Goal: Find contact information: Find contact information

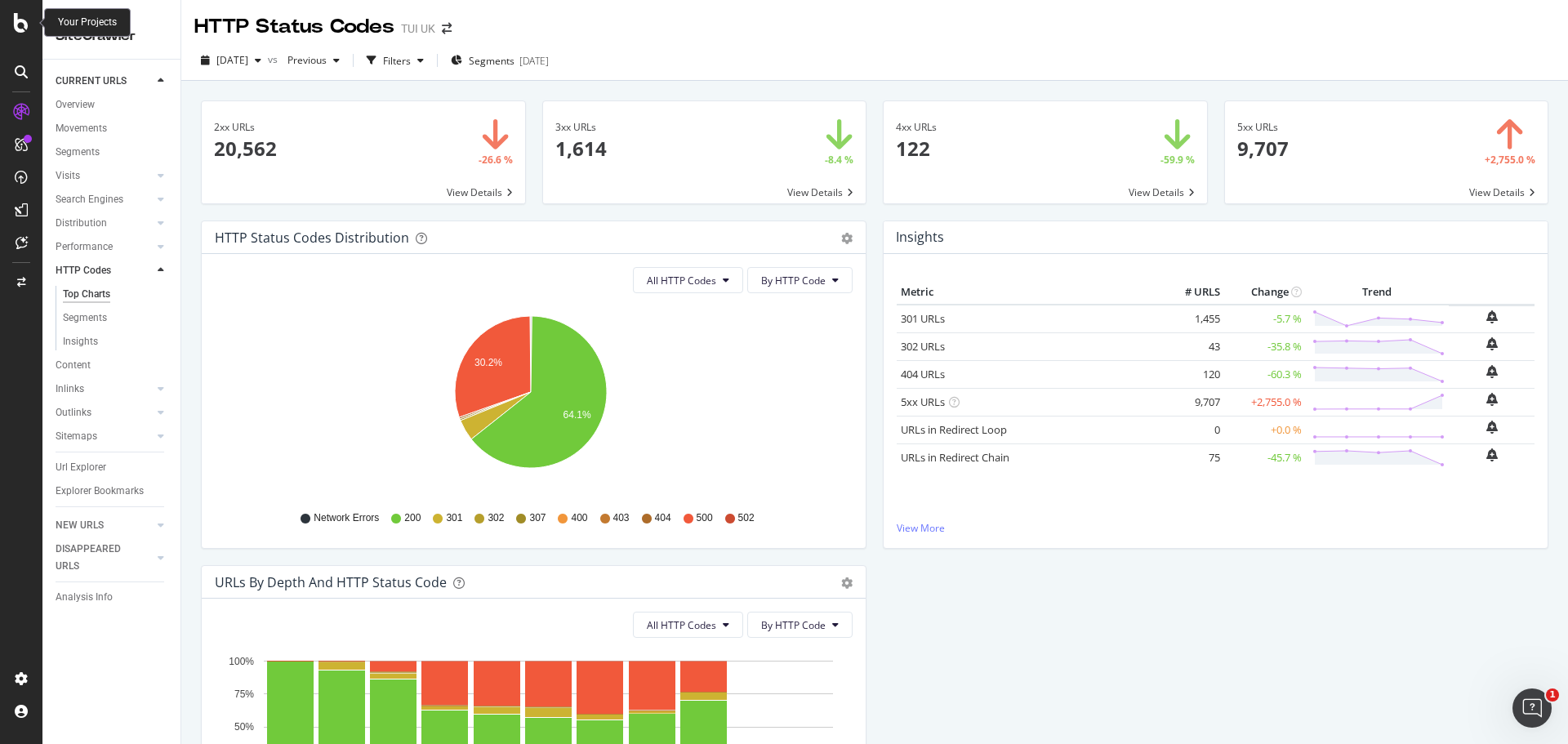
click at [17, 25] on icon at bounding box center [21, 23] width 14 height 20
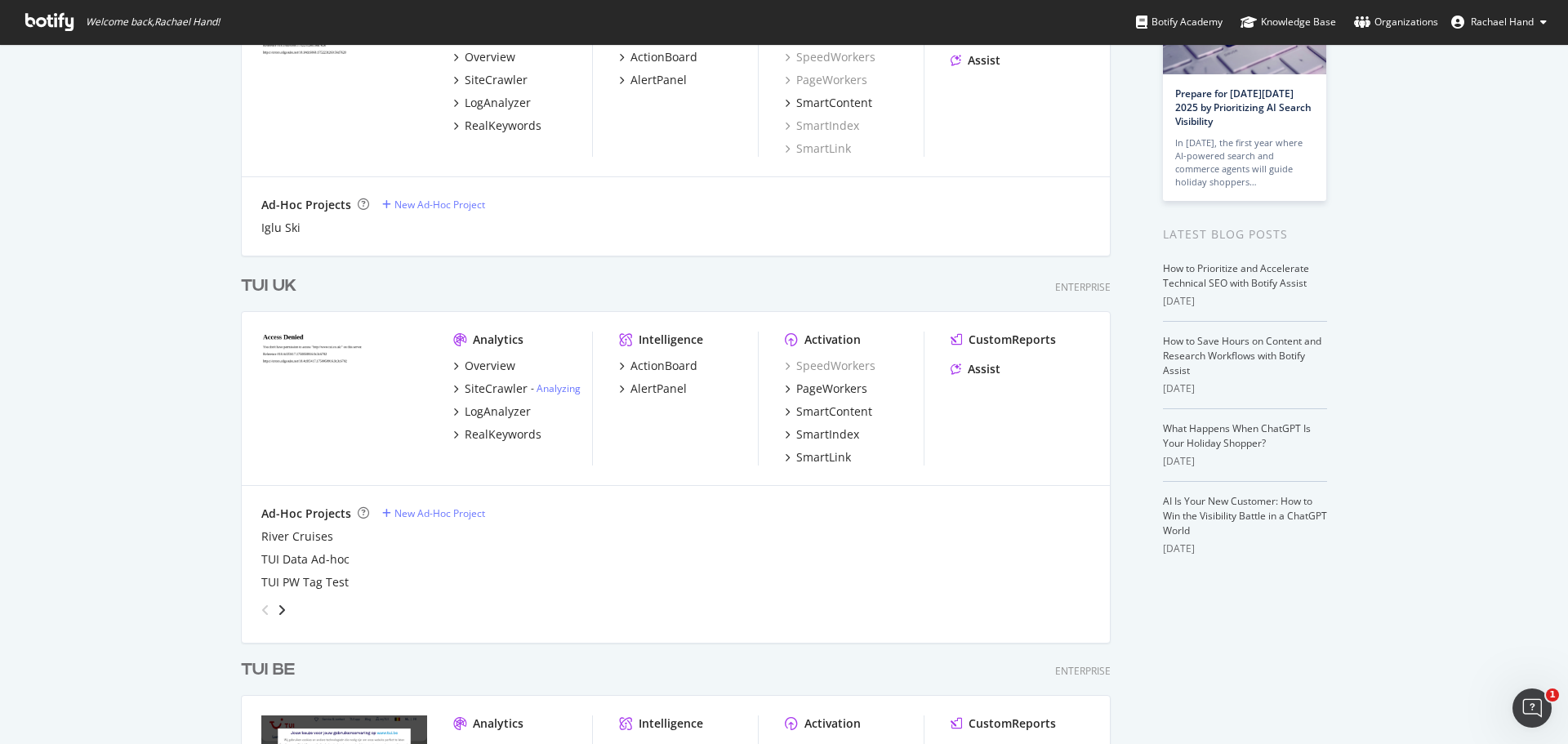
scroll to position [163, 0]
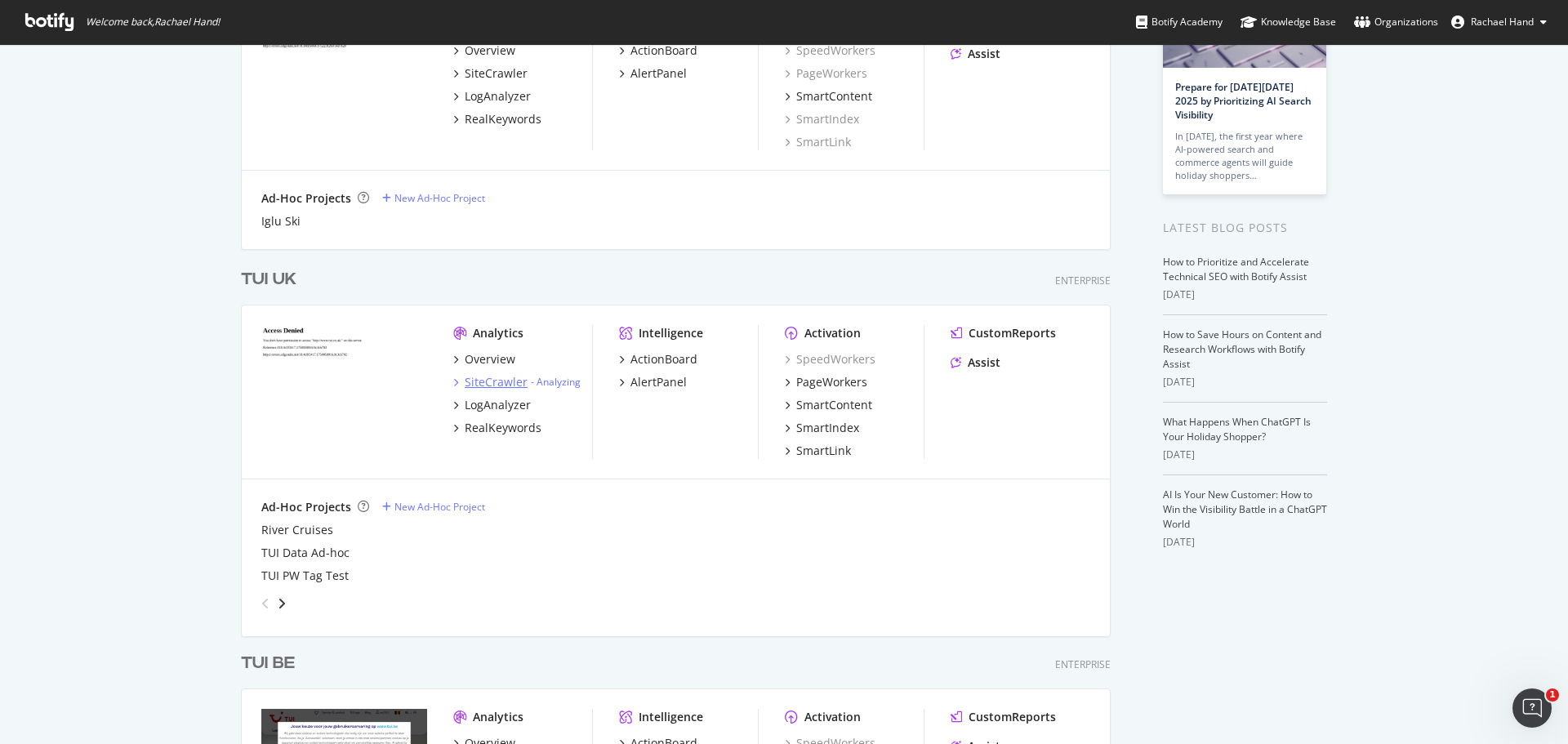
click at [485, 382] on div "SiteCrawler" at bounding box center [496, 382] width 63 height 16
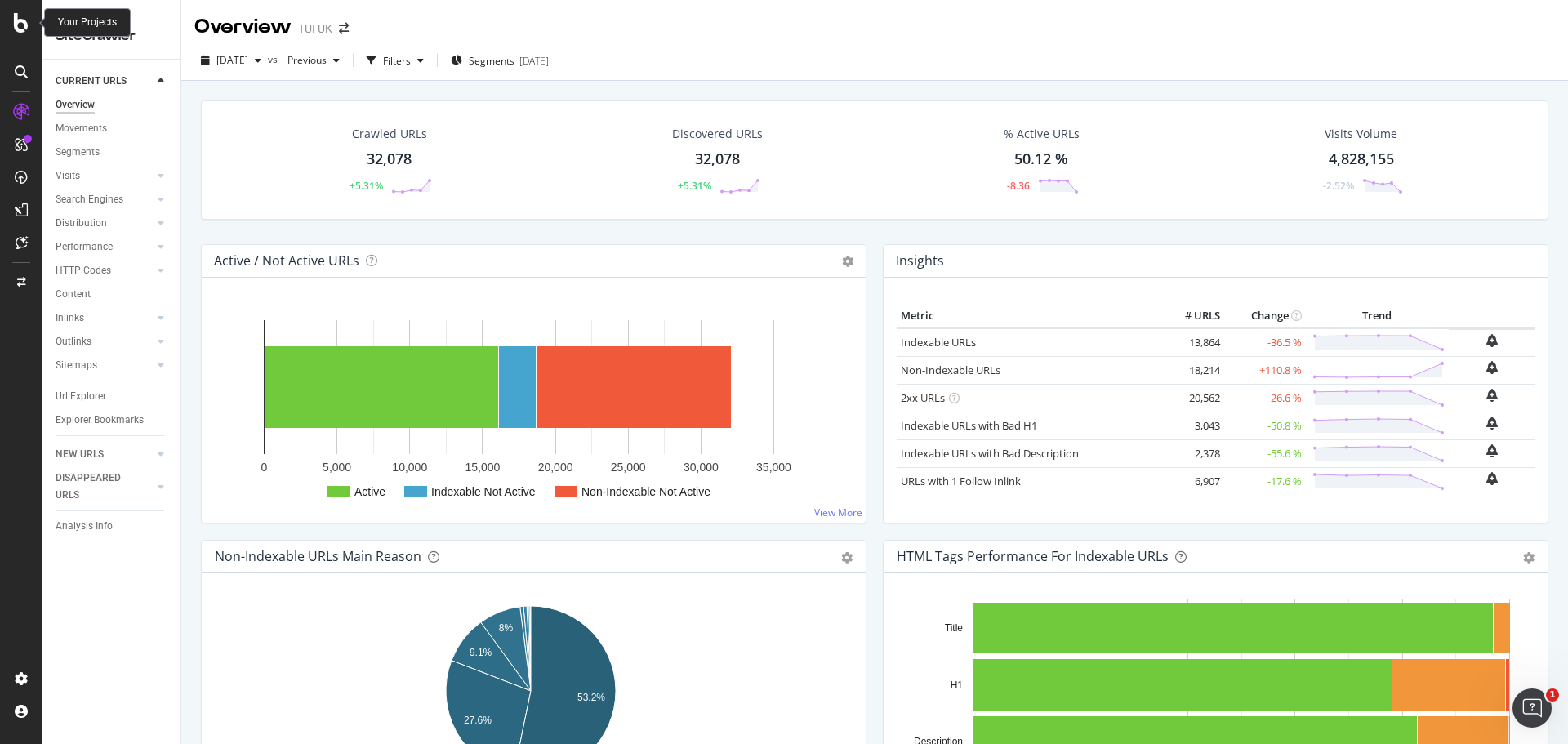
click at [22, 26] on icon at bounding box center [21, 23] width 14 height 20
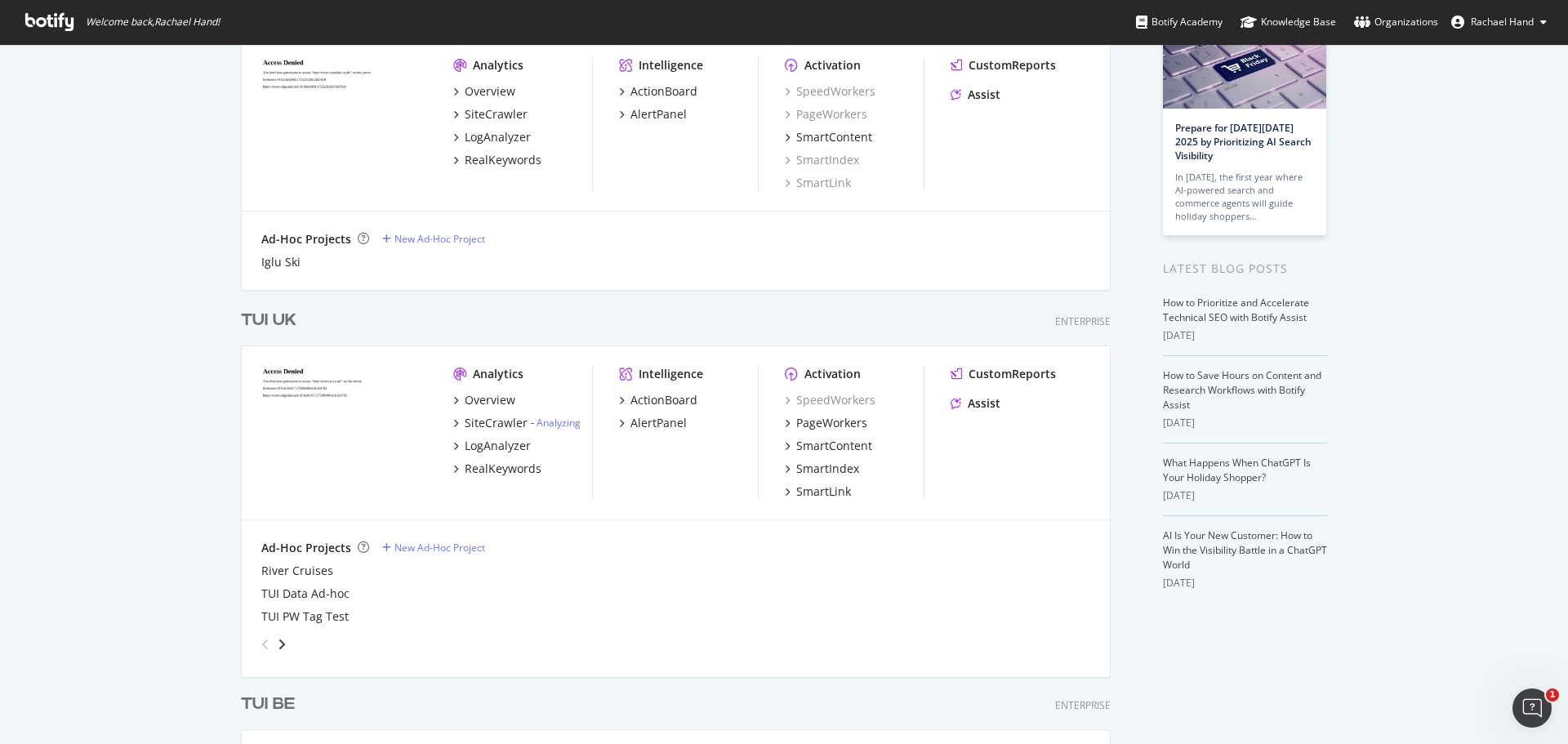
scroll to position [163, 0]
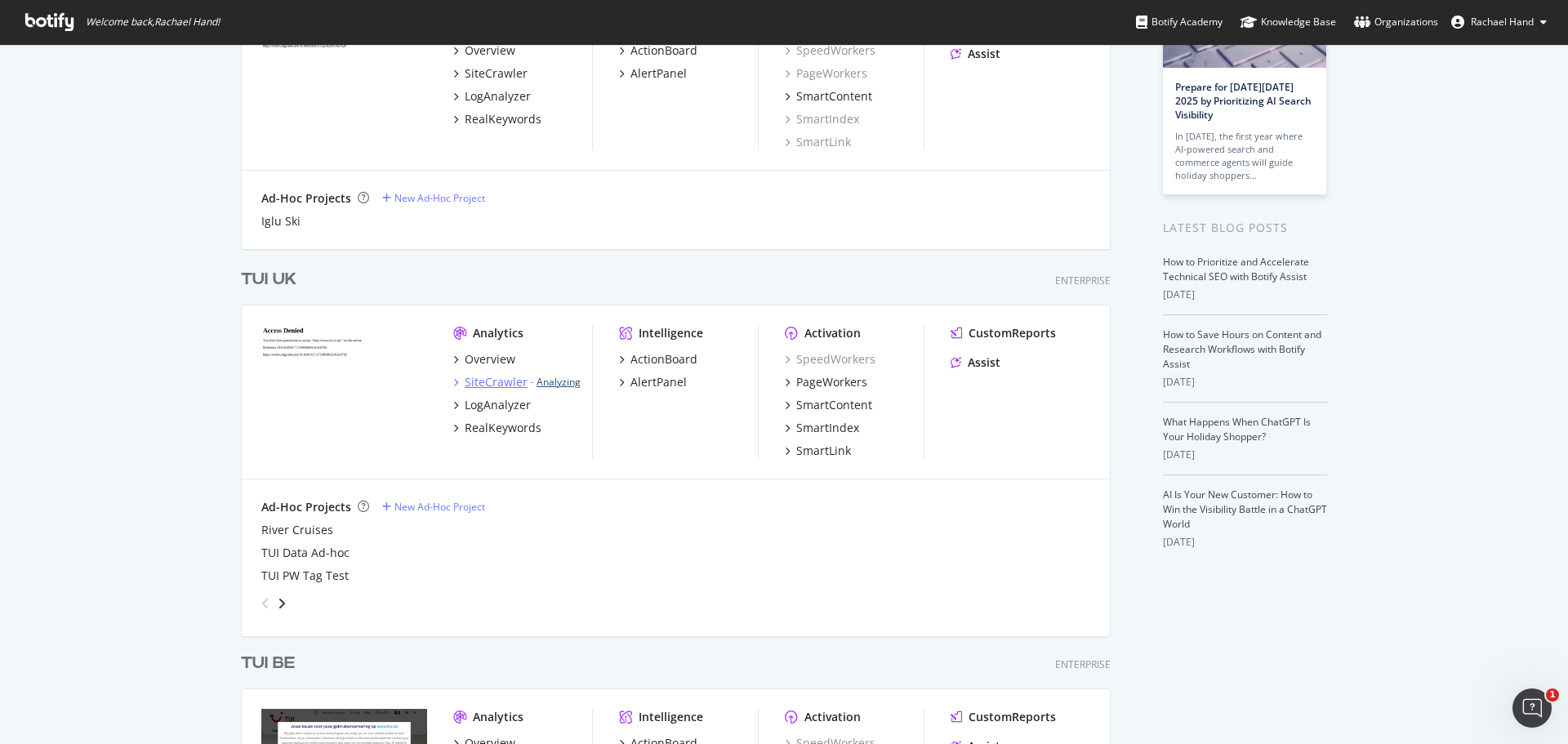
click at [547, 382] on link "Analyzing" at bounding box center [558, 382] width 44 height 14
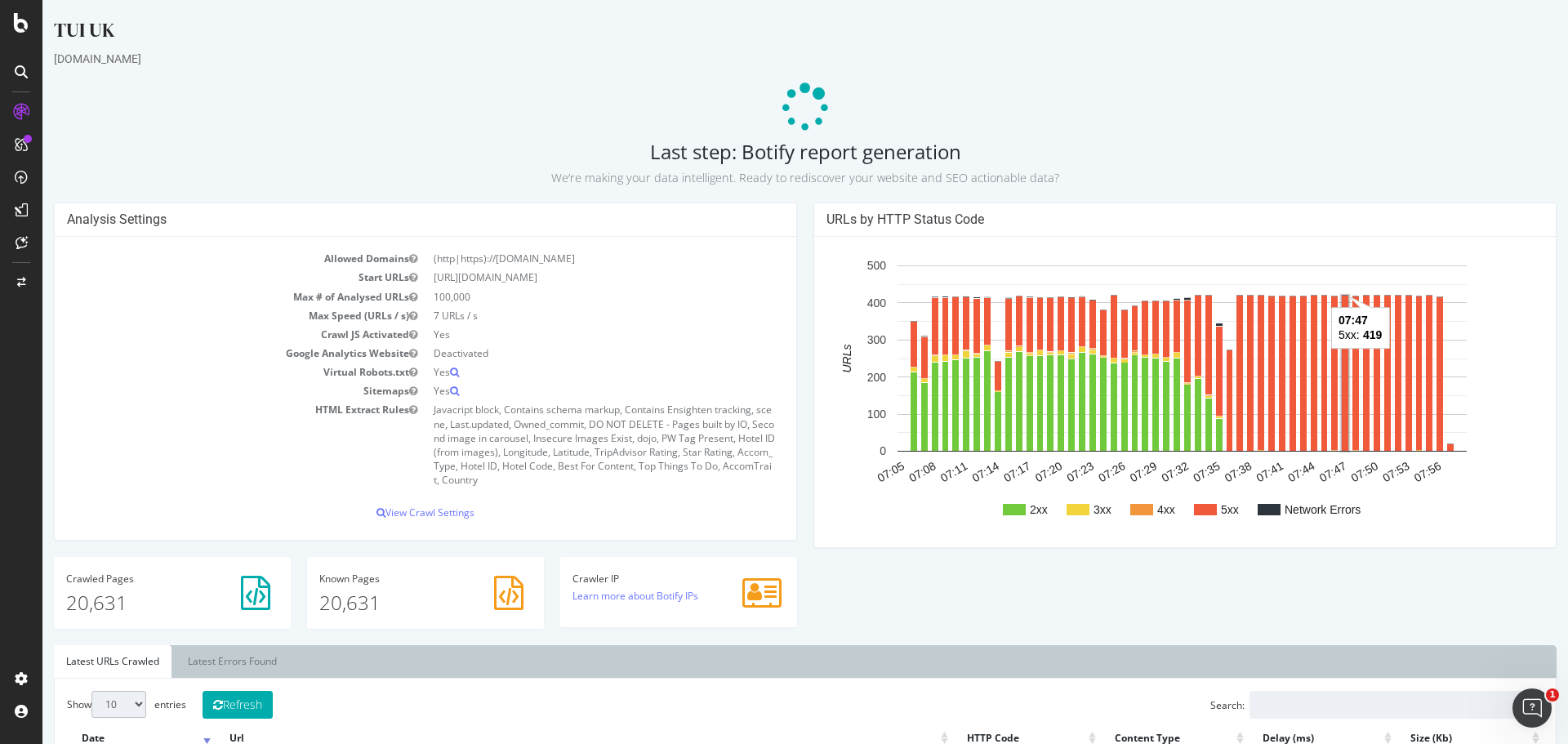
click at [1342, 362] on rect "A chart." at bounding box center [1345, 373] width 7 height 155
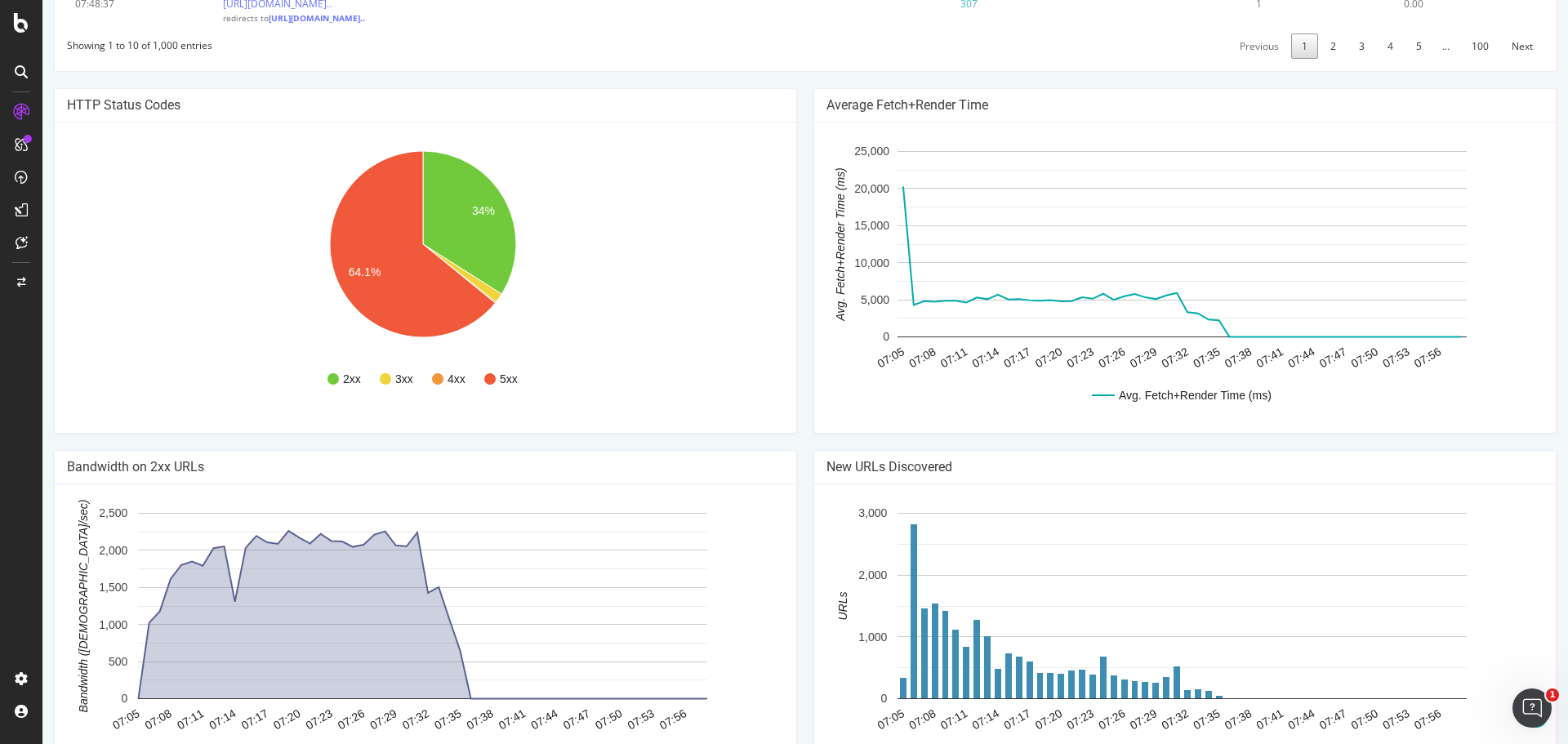
scroll to position [1143, 0]
click at [1406, 58] on link "5" at bounding box center [1419, 45] width 27 height 26
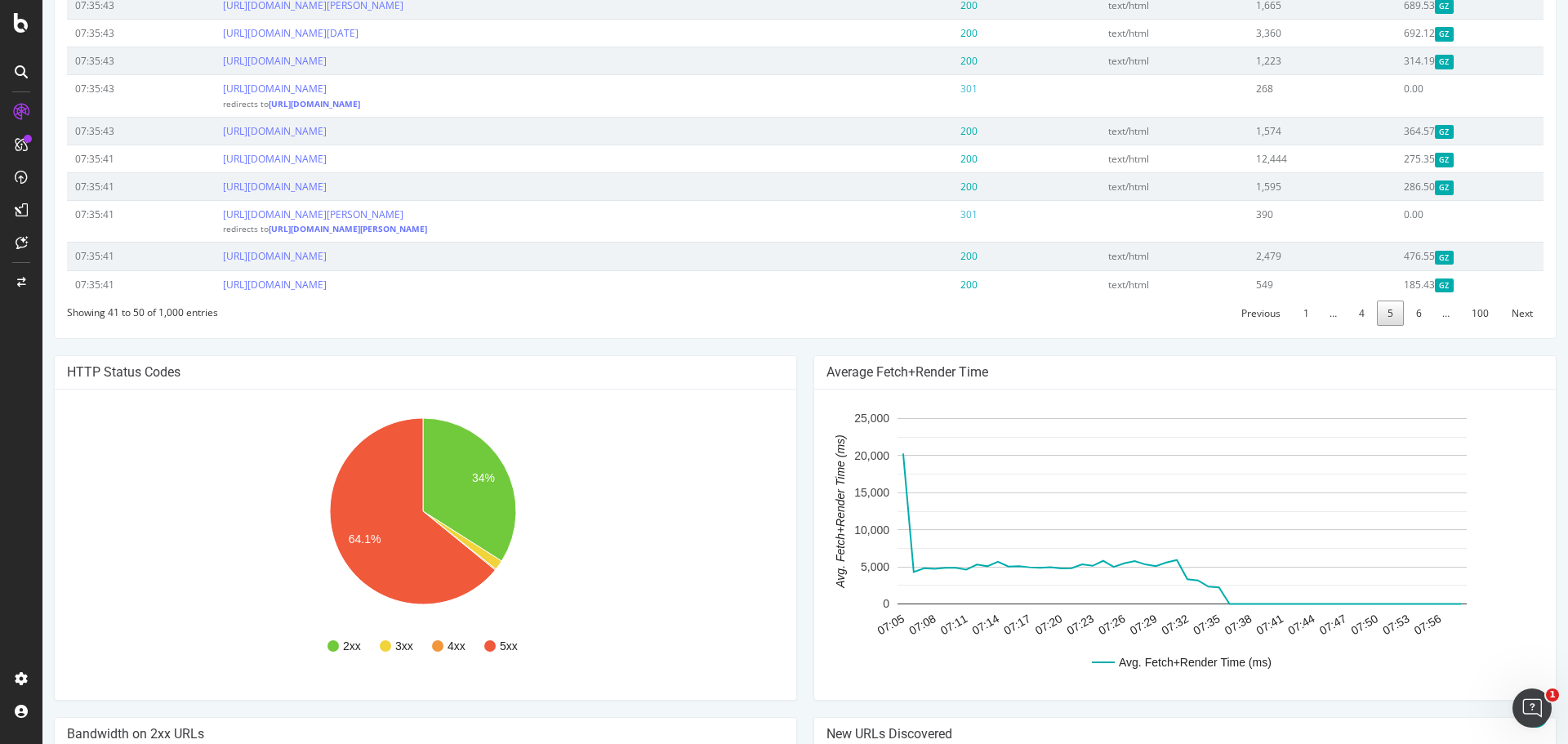
scroll to position [609, 0]
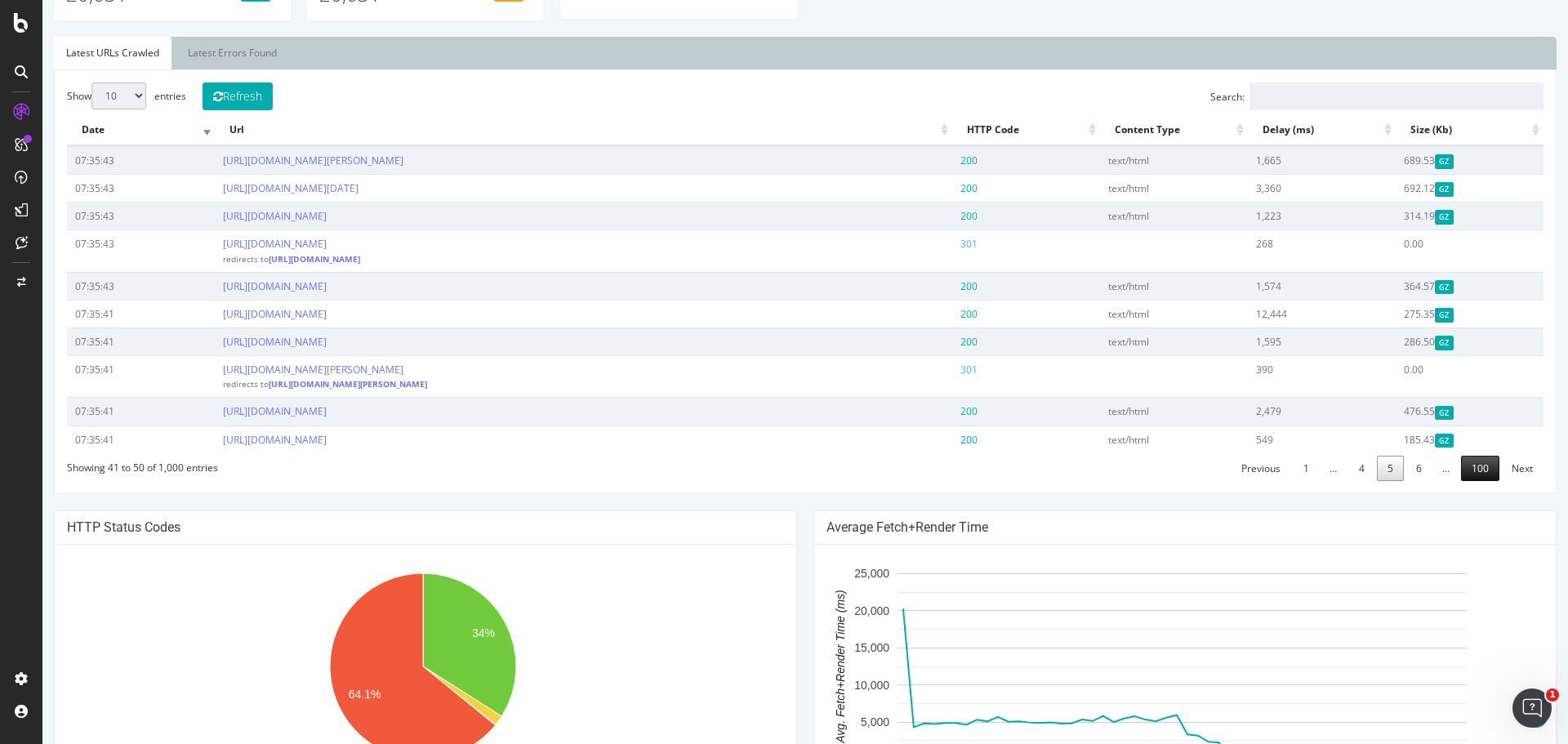
click at [1475, 466] on link "100" at bounding box center [1480, 467] width 38 height 26
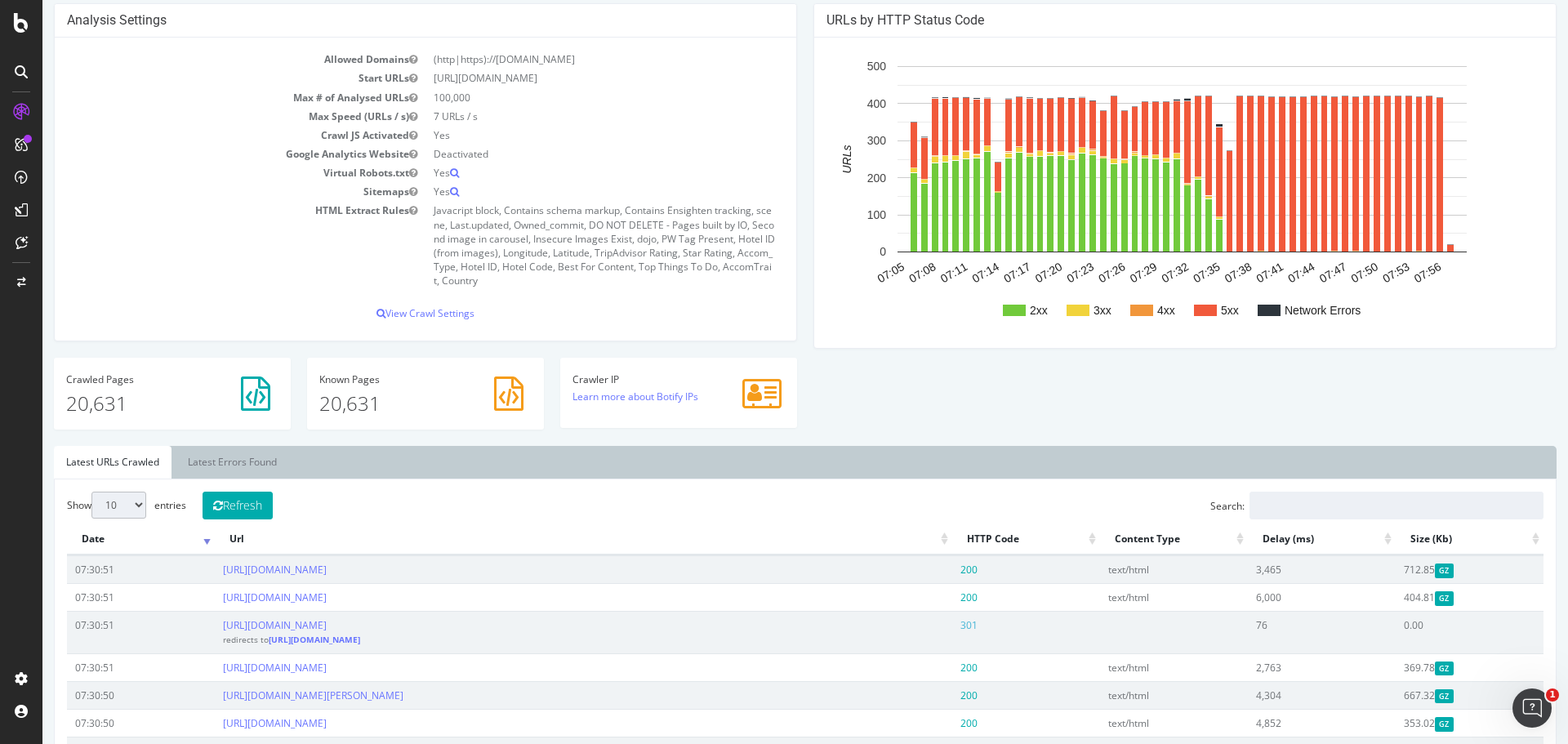
scroll to position [377, 0]
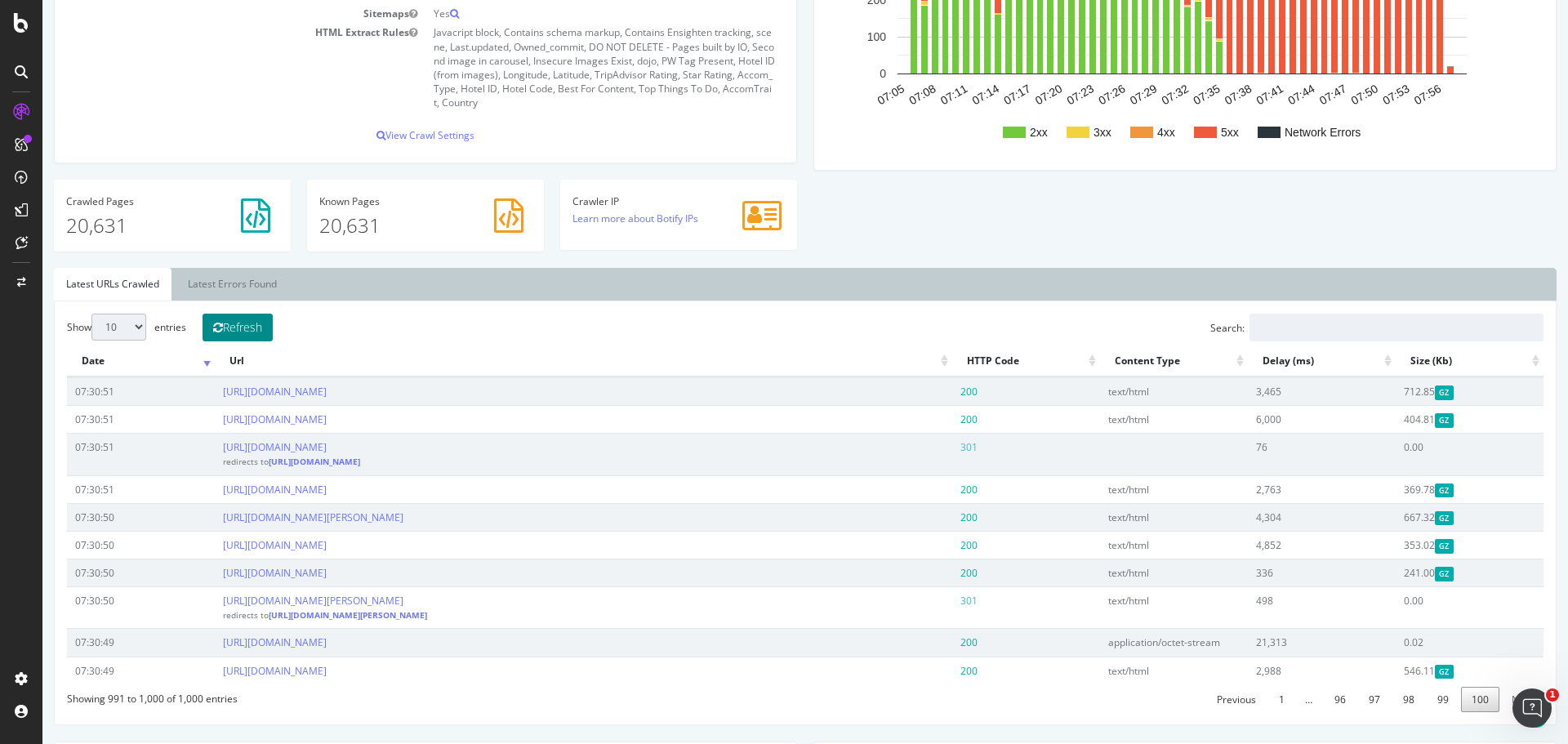
click at [241, 322] on button "Refresh" at bounding box center [238, 327] width 71 height 28
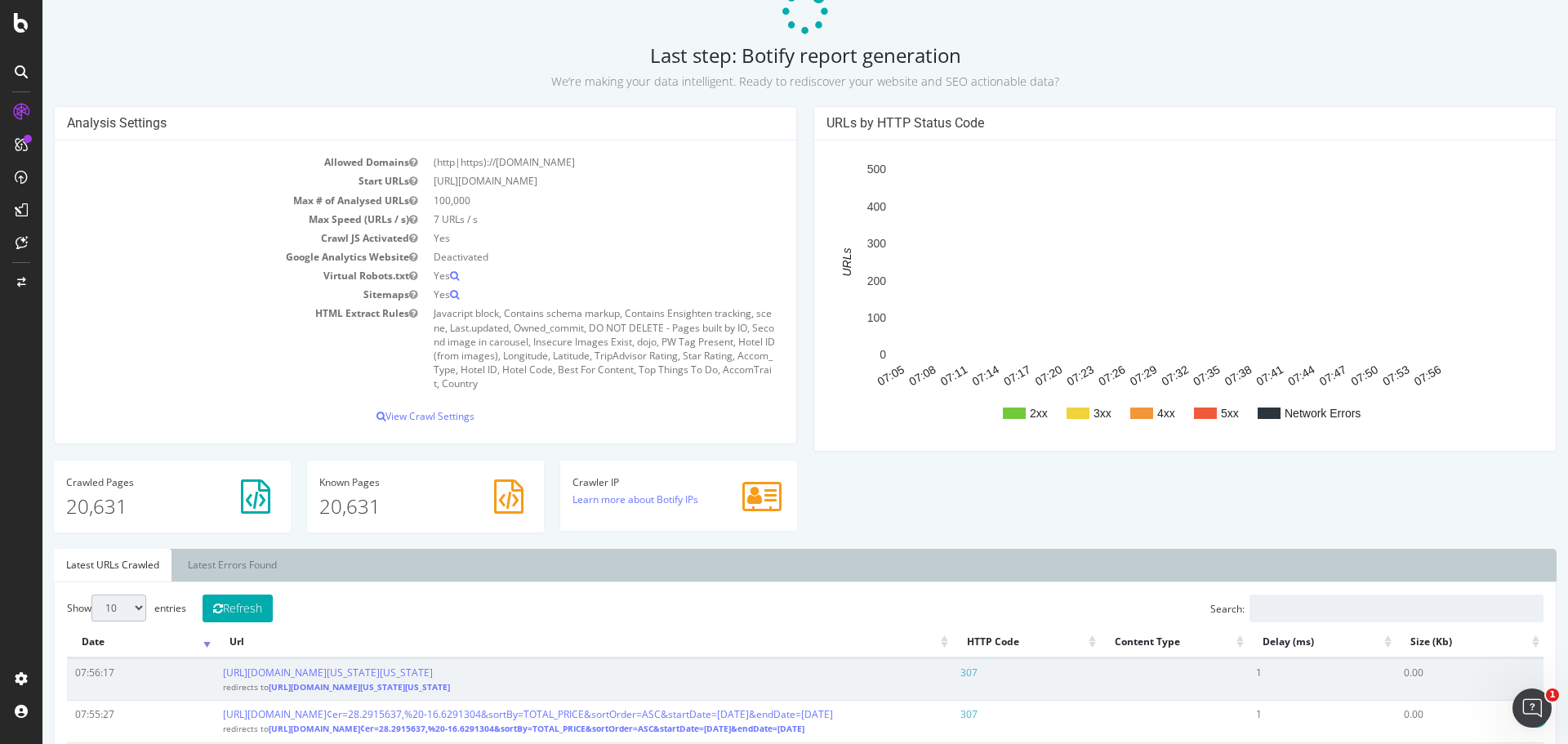
scroll to position [245, 0]
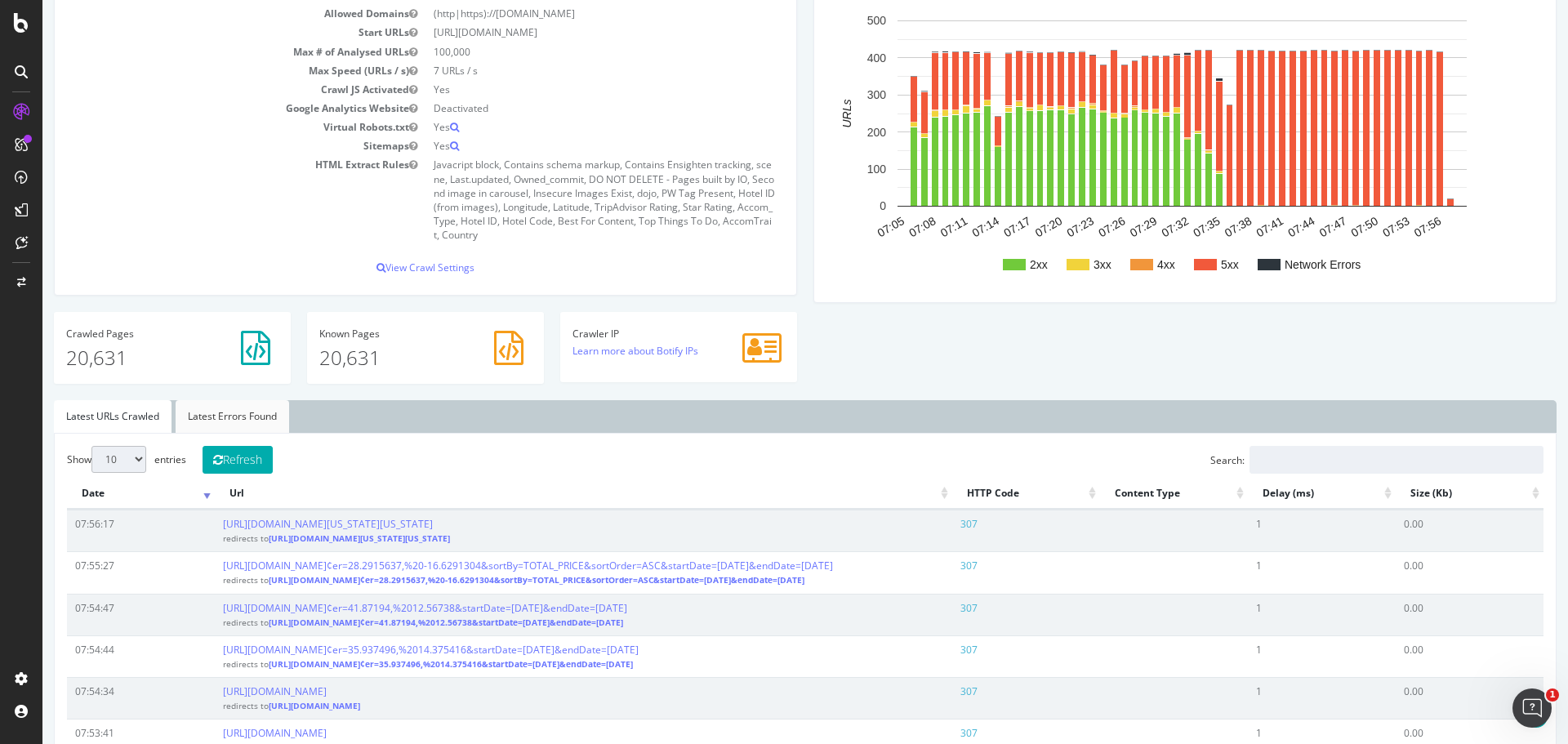
click at [215, 403] on link "Latest Errors Found" at bounding box center [232, 416] width 114 height 32
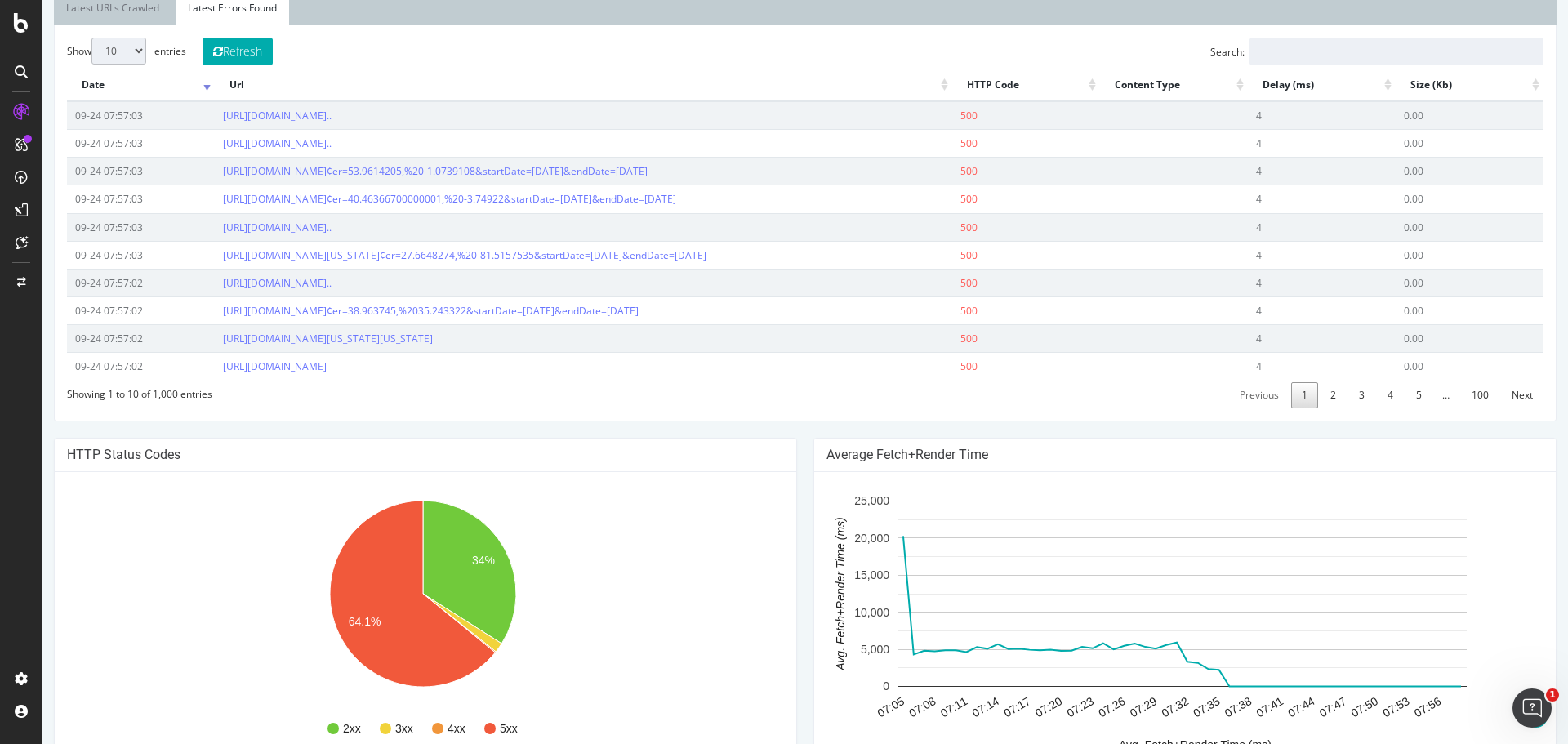
scroll to position [571, 0]
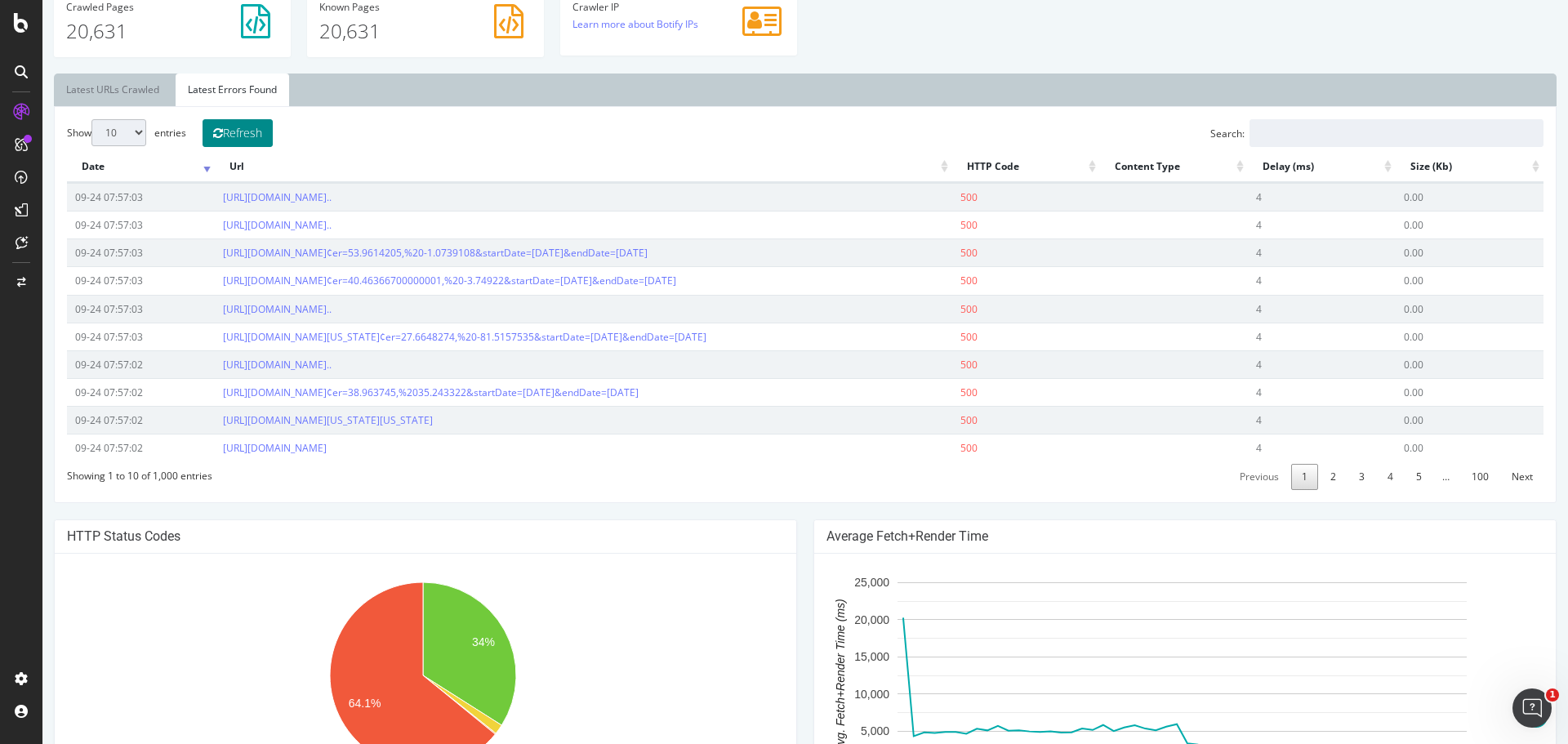
click at [269, 139] on button "Refresh" at bounding box center [238, 133] width 71 height 28
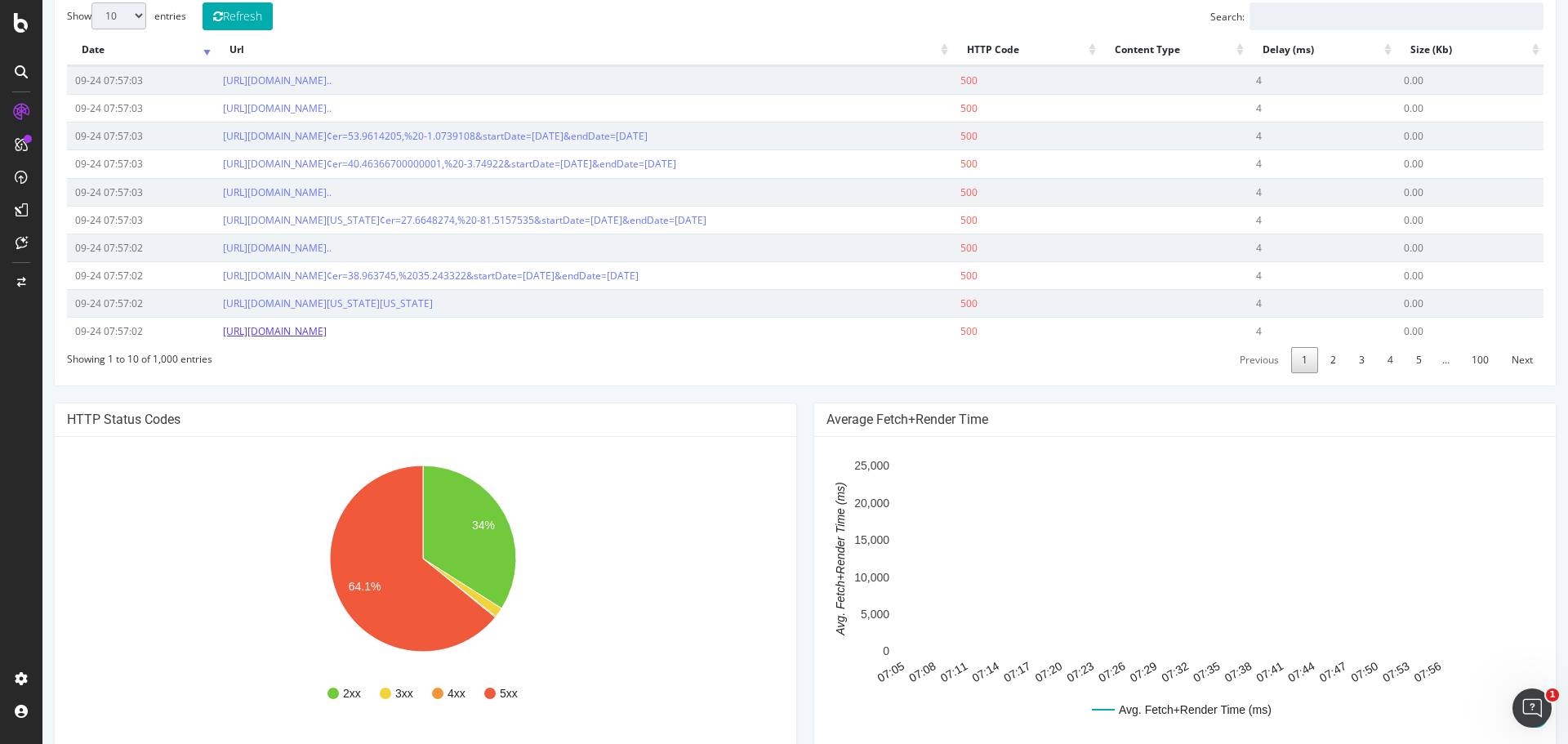
scroll to position [911, 0]
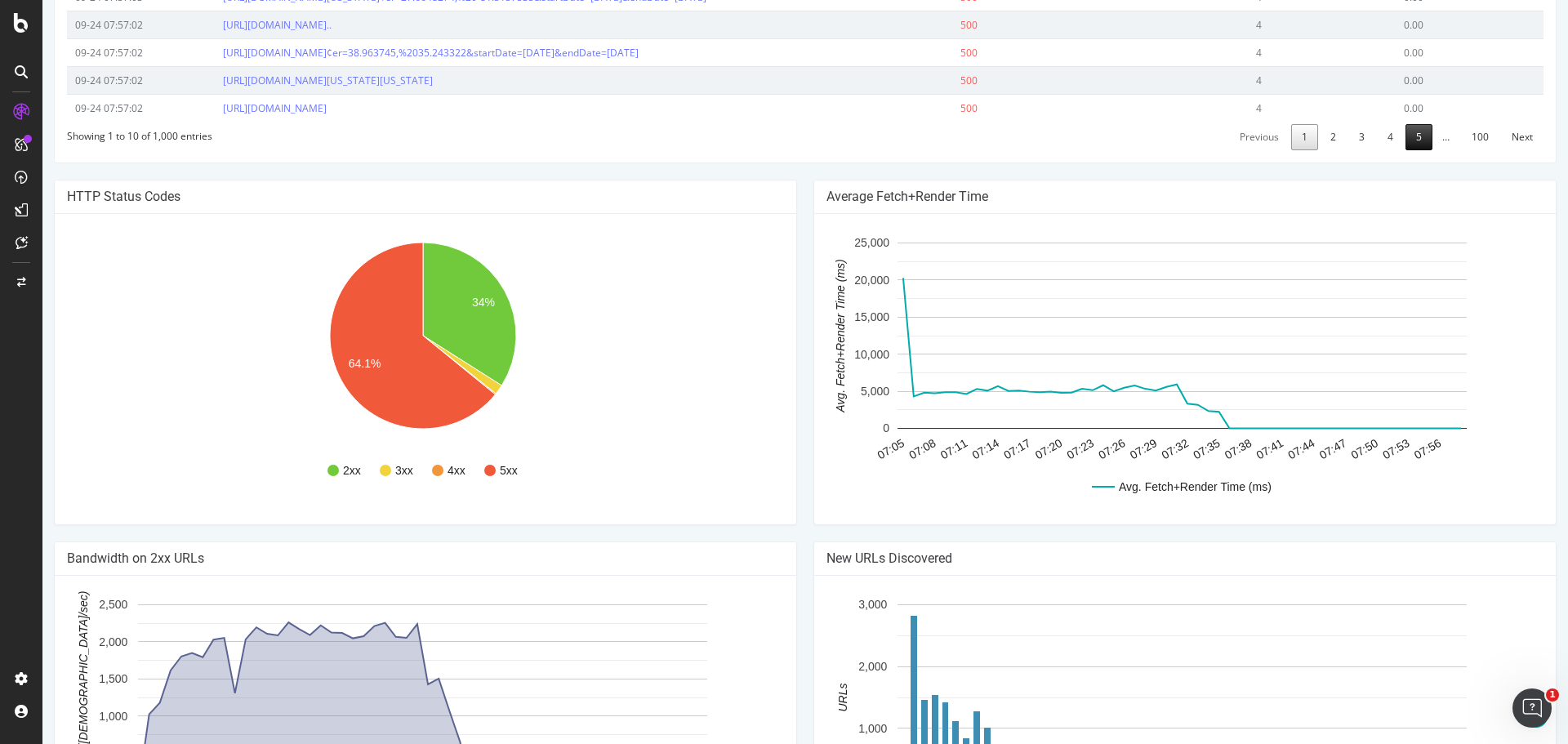
click at [1409, 150] on link "5" at bounding box center [1419, 136] width 27 height 26
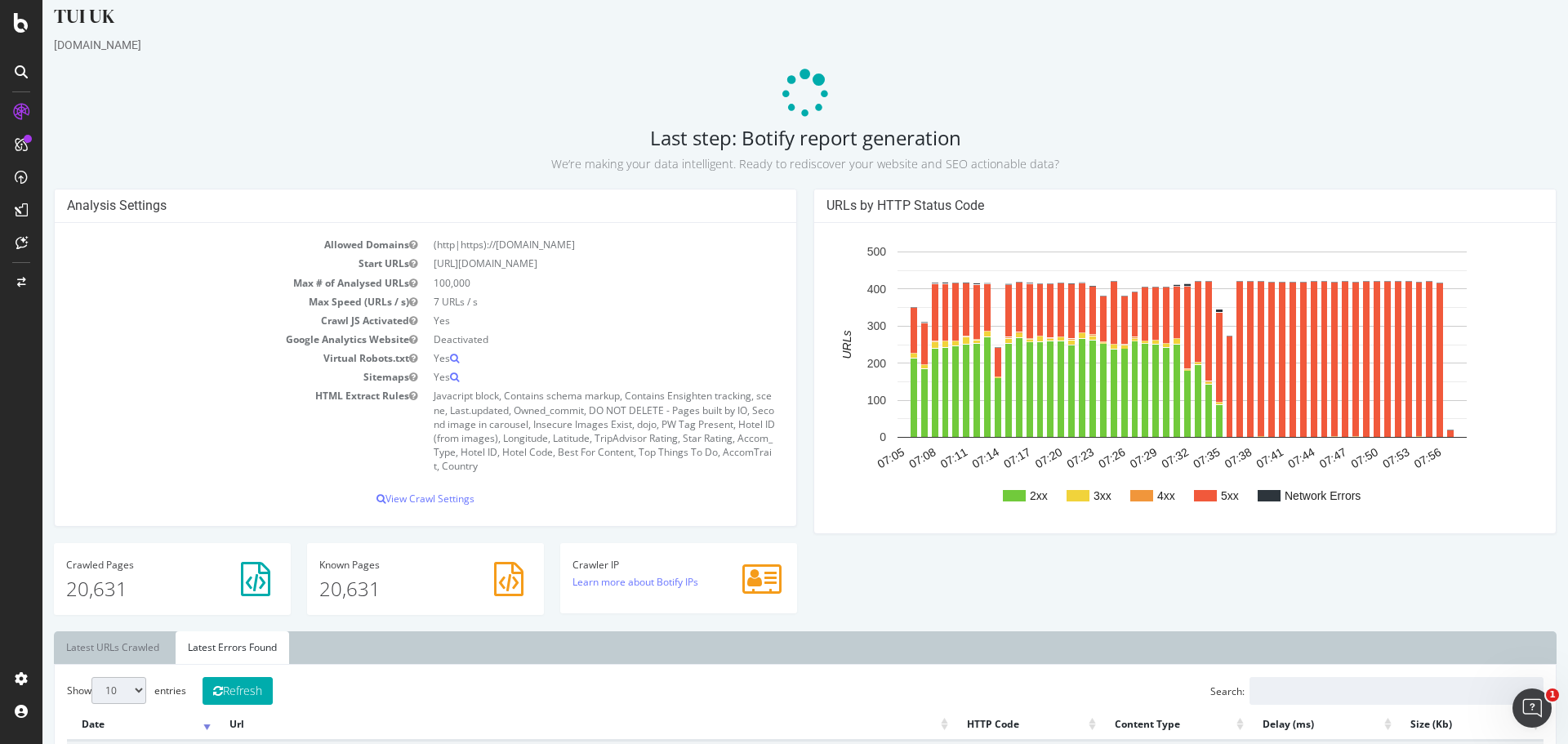
scroll to position [13, 0]
click at [134, 642] on link "Latest URLs Crawled" at bounding box center [112, 648] width 117 height 32
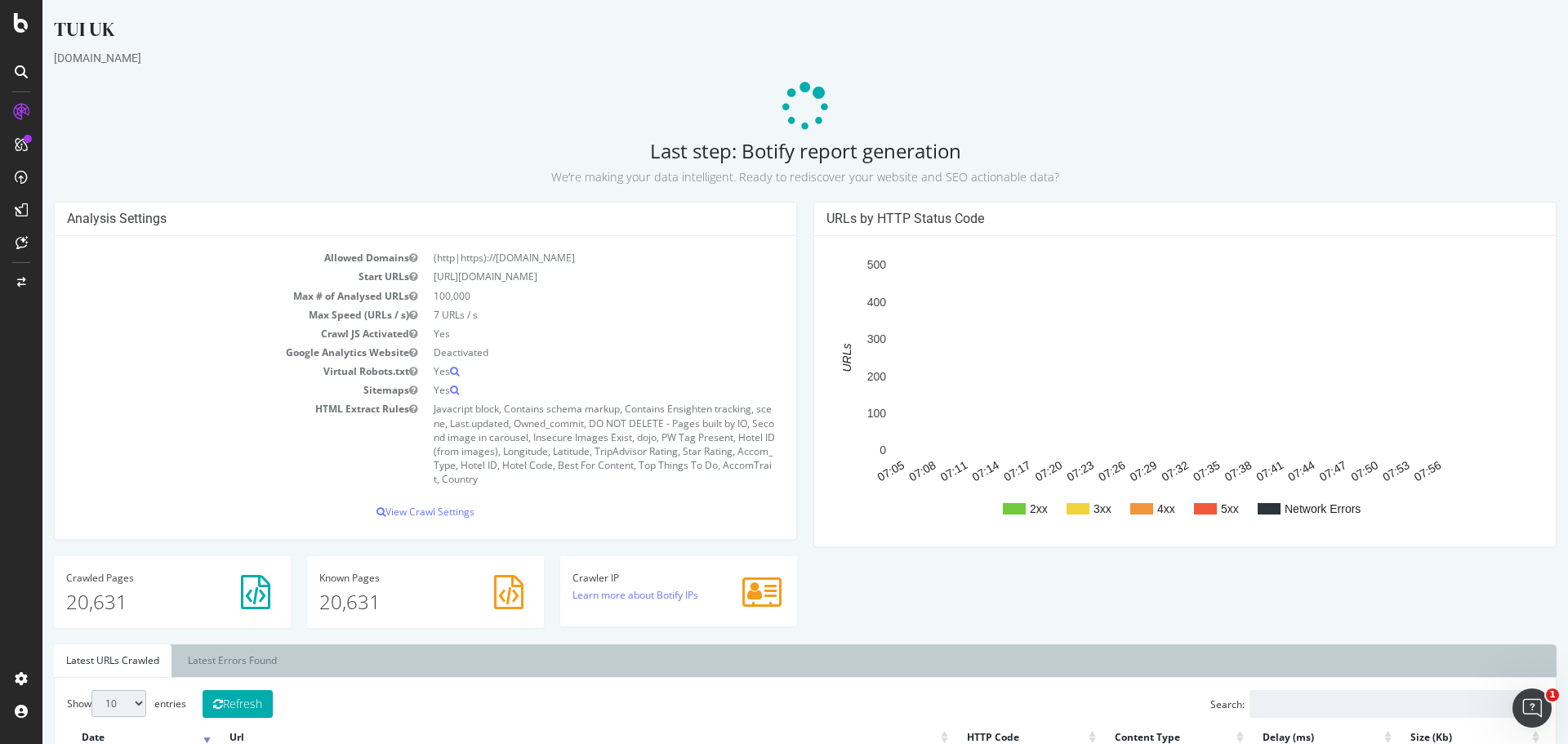
scroll to position [0, 0]
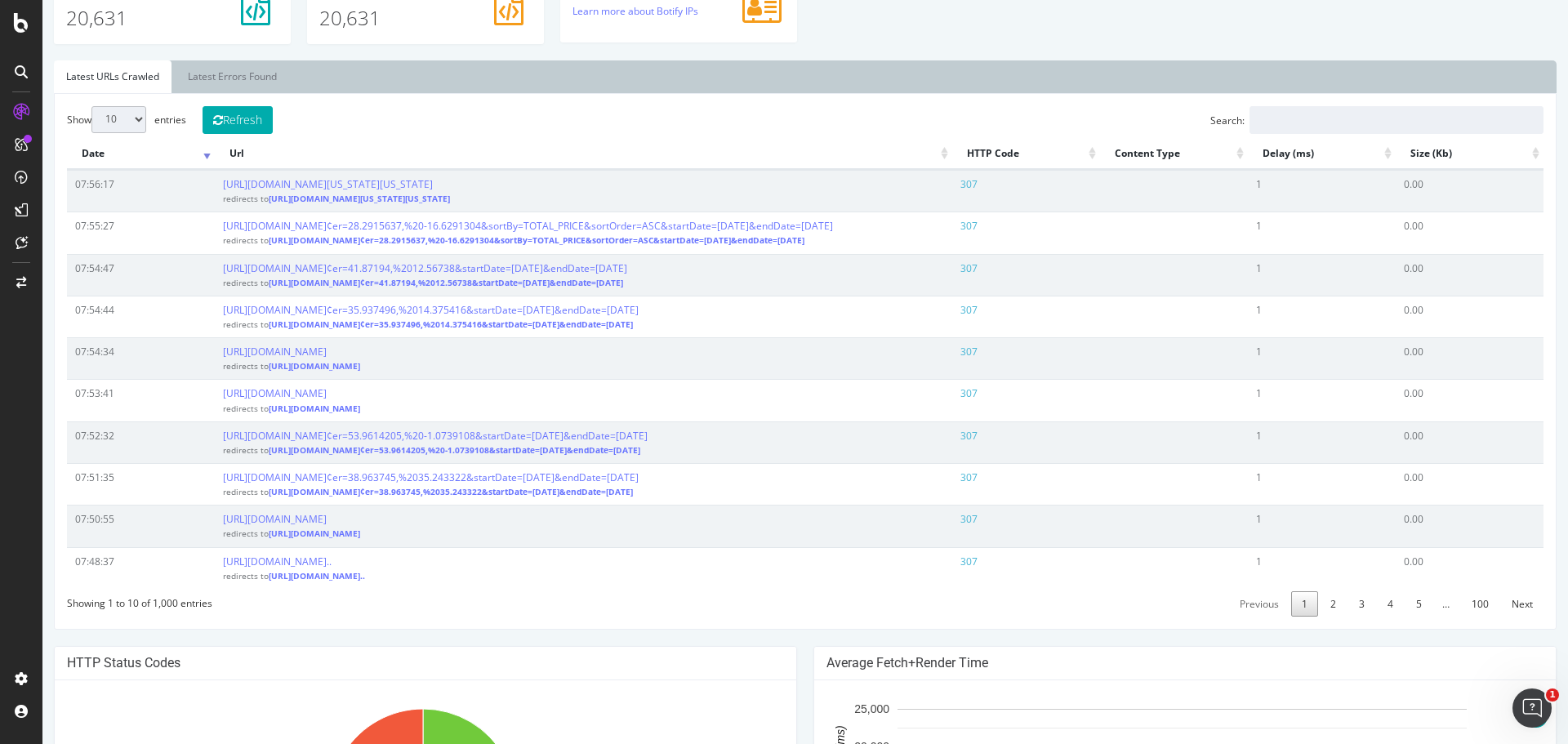
scroll to position [489, 0]
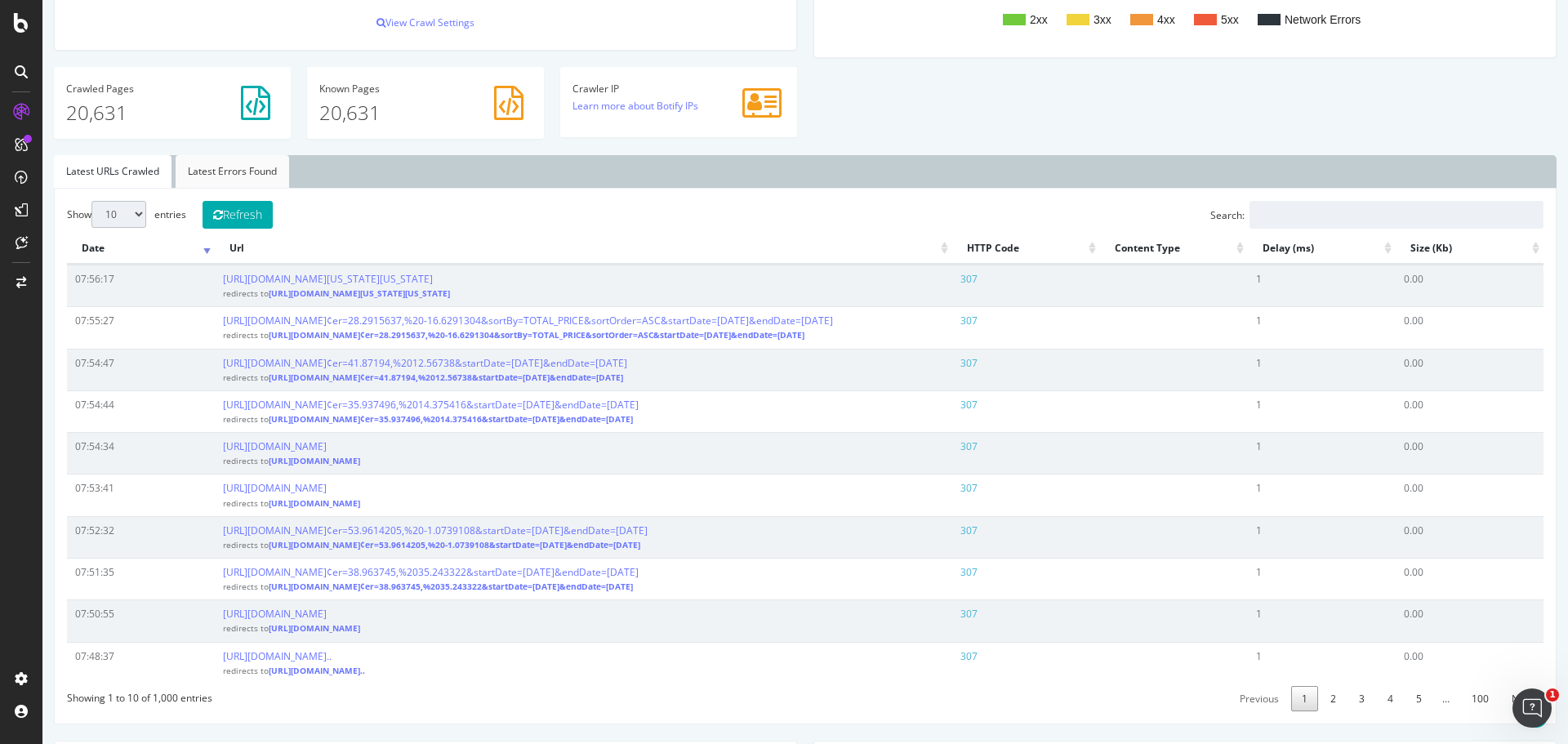
click at [195, 178] on link "Latest Errors Found" at bounding box center [232, 172] width 114 height 32
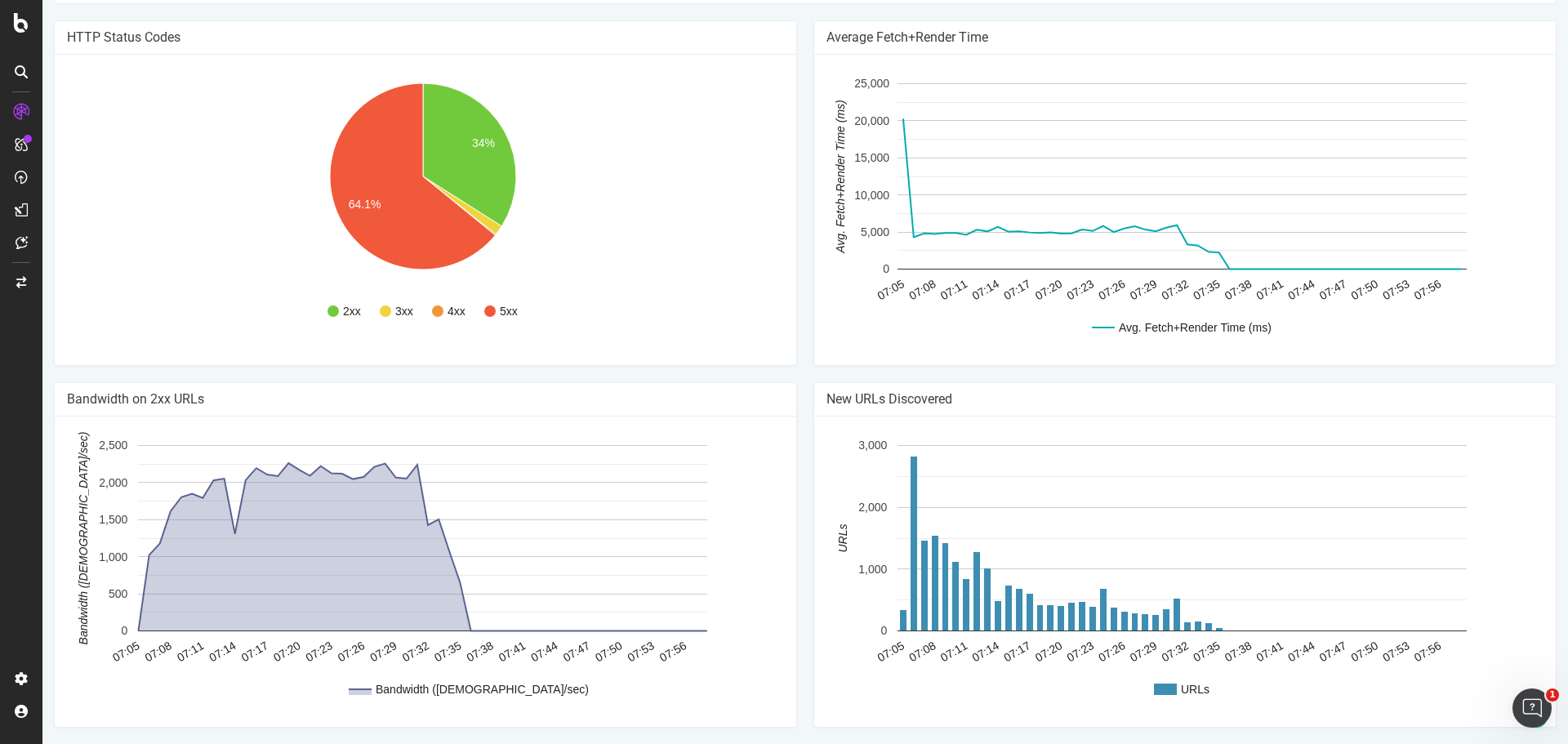
scroll to position [1237, 0]
click at [26, 105] on icon at bounding box center [21, 112] width 16 height 16
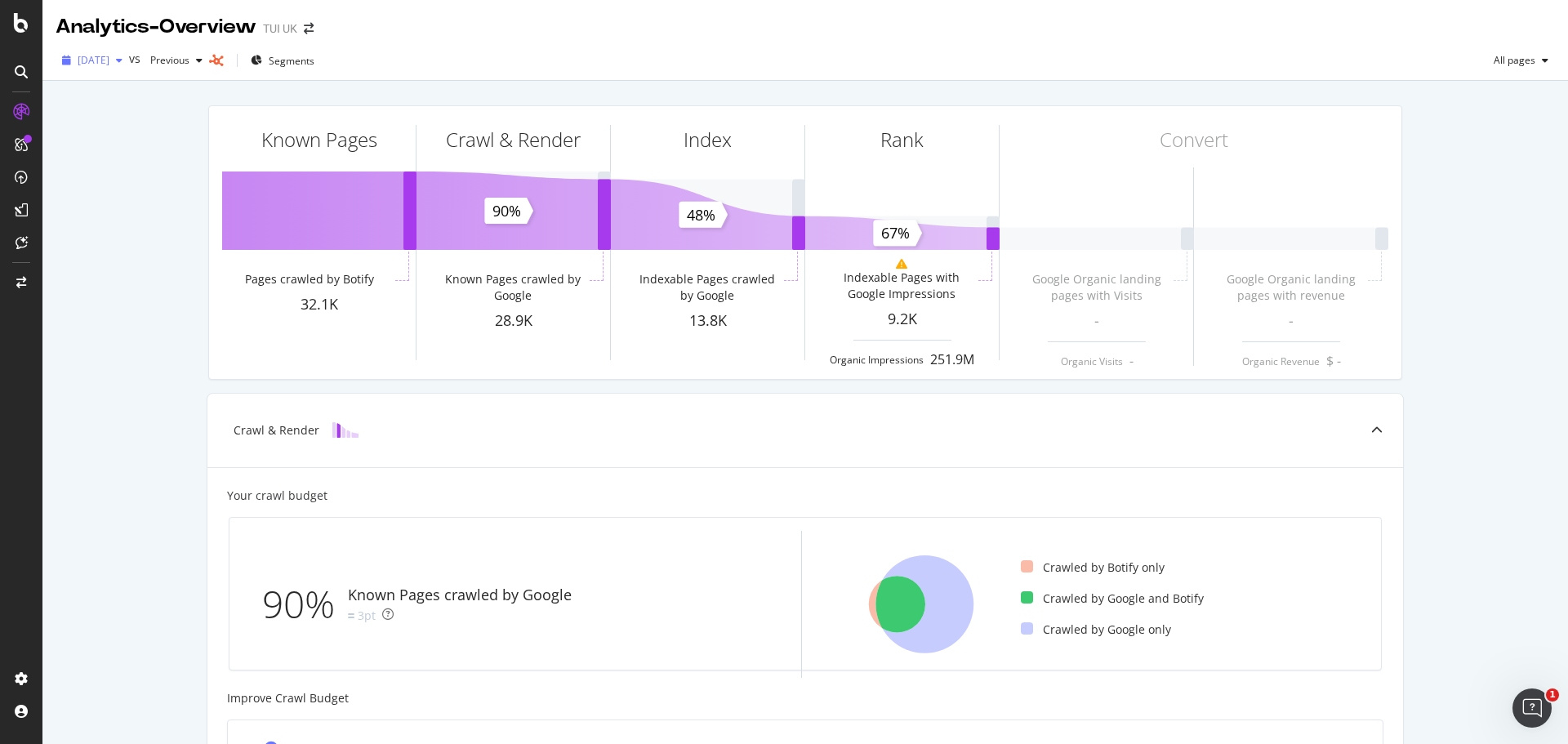
click at [129, 60] on div "button" at bounding box center [119, 60] width 20 height 10
click at [23, 20] on icon at bounding box center [21, 23] width 14 height 20
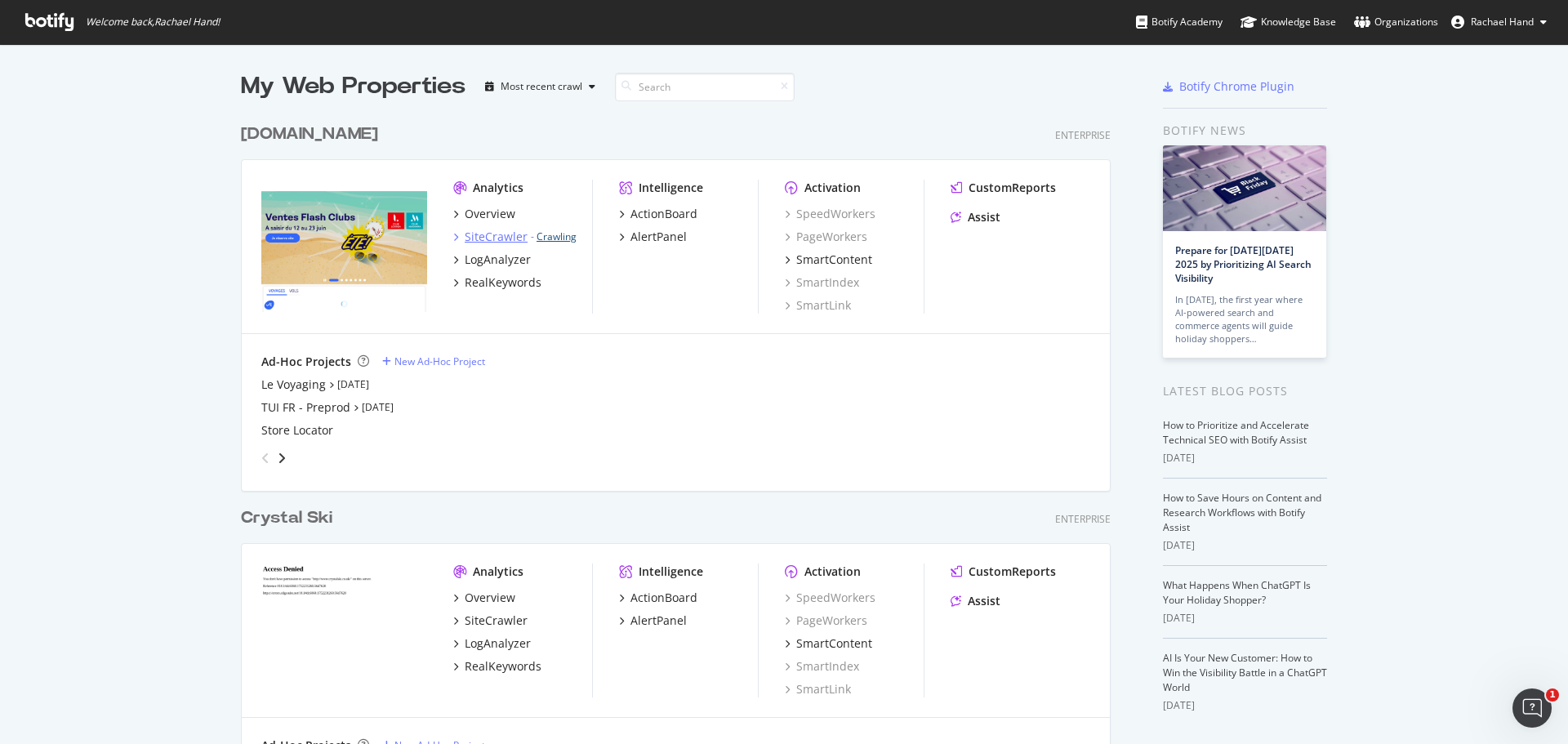
click at [555, 235] on link "Crawling" at bounding box center [556, 236] width 40 height 14
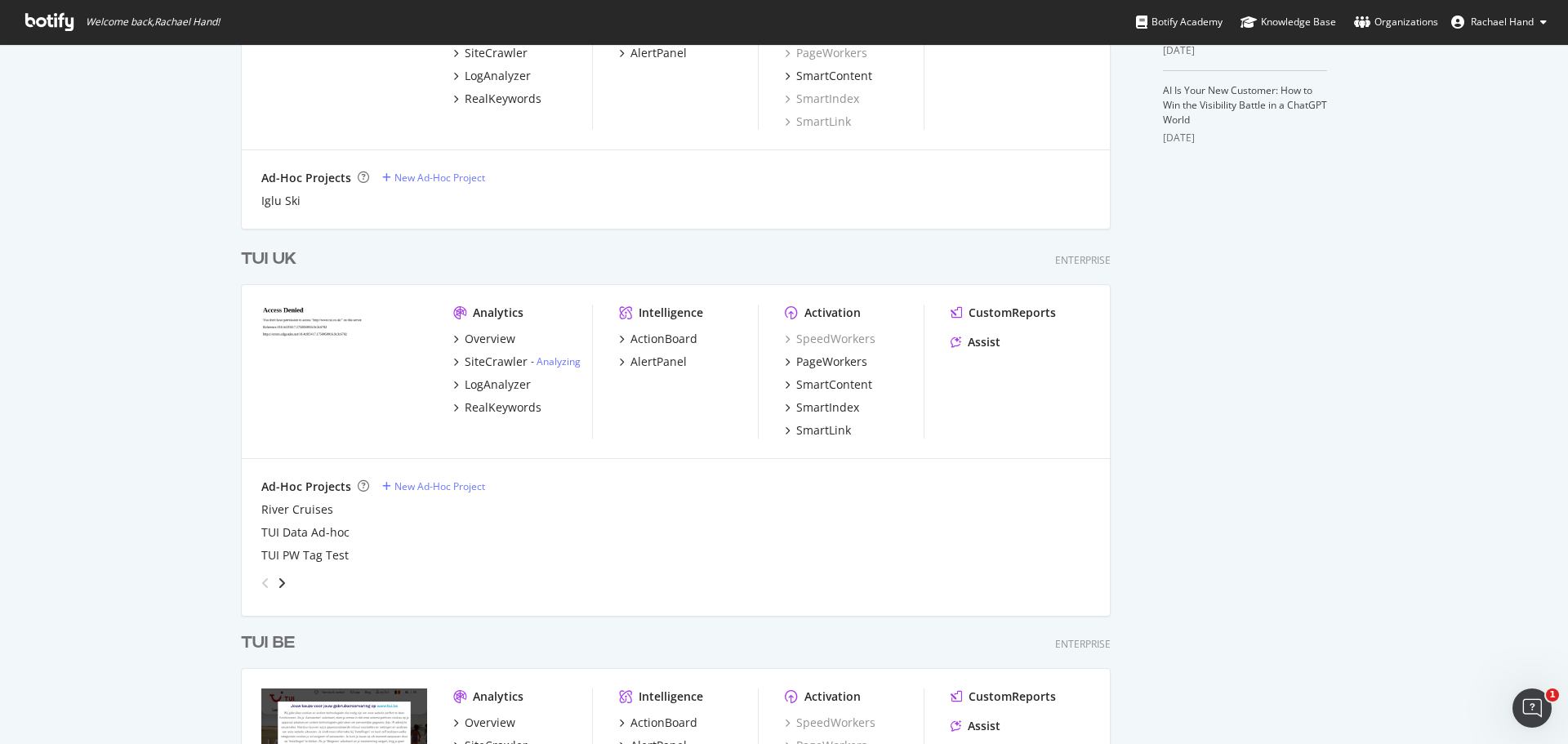
scroll to position [571, 0]
click at [550, 358] on link "Analyzing" at bounding box center [558, 357] width 44 height 14
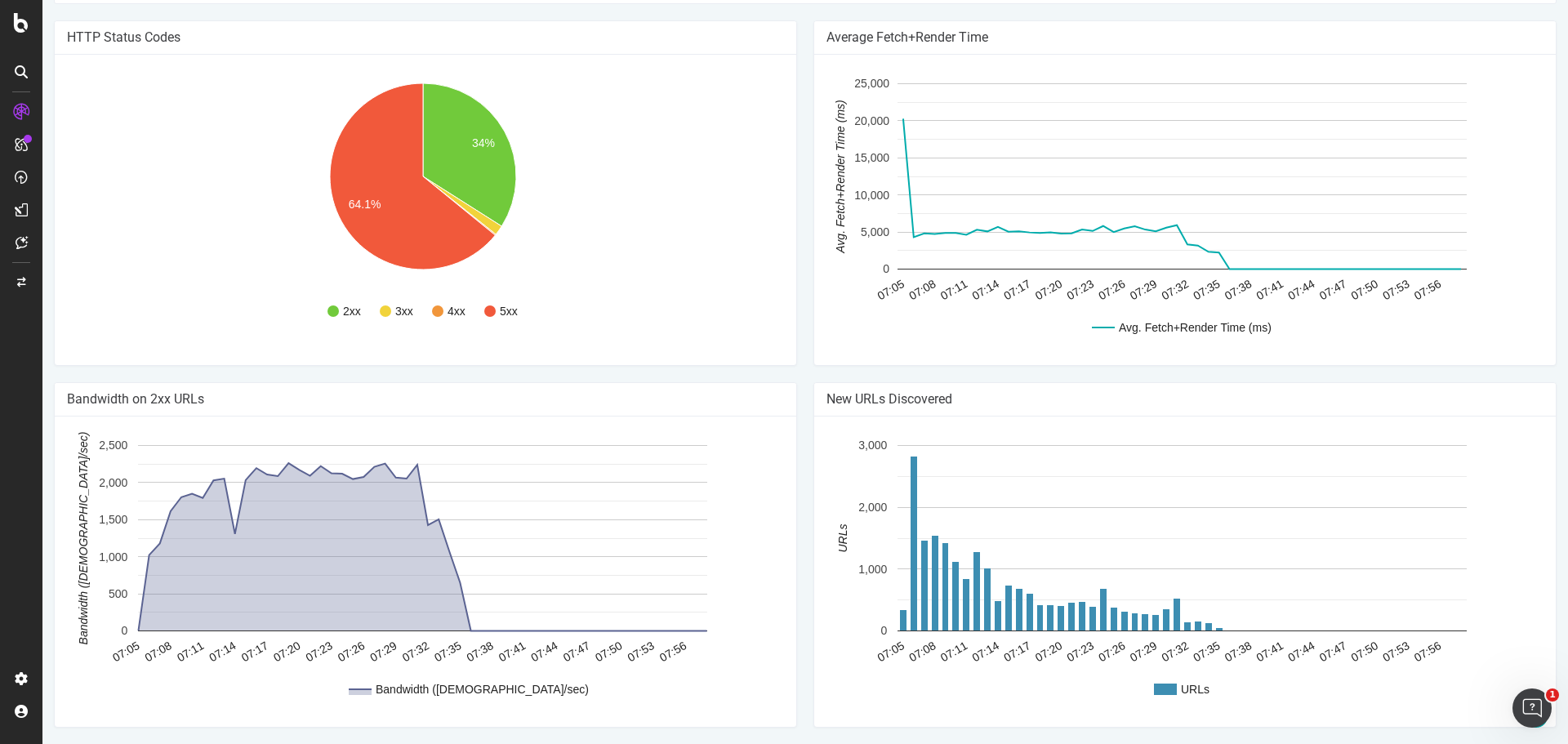
scroll to position [1503, 0]
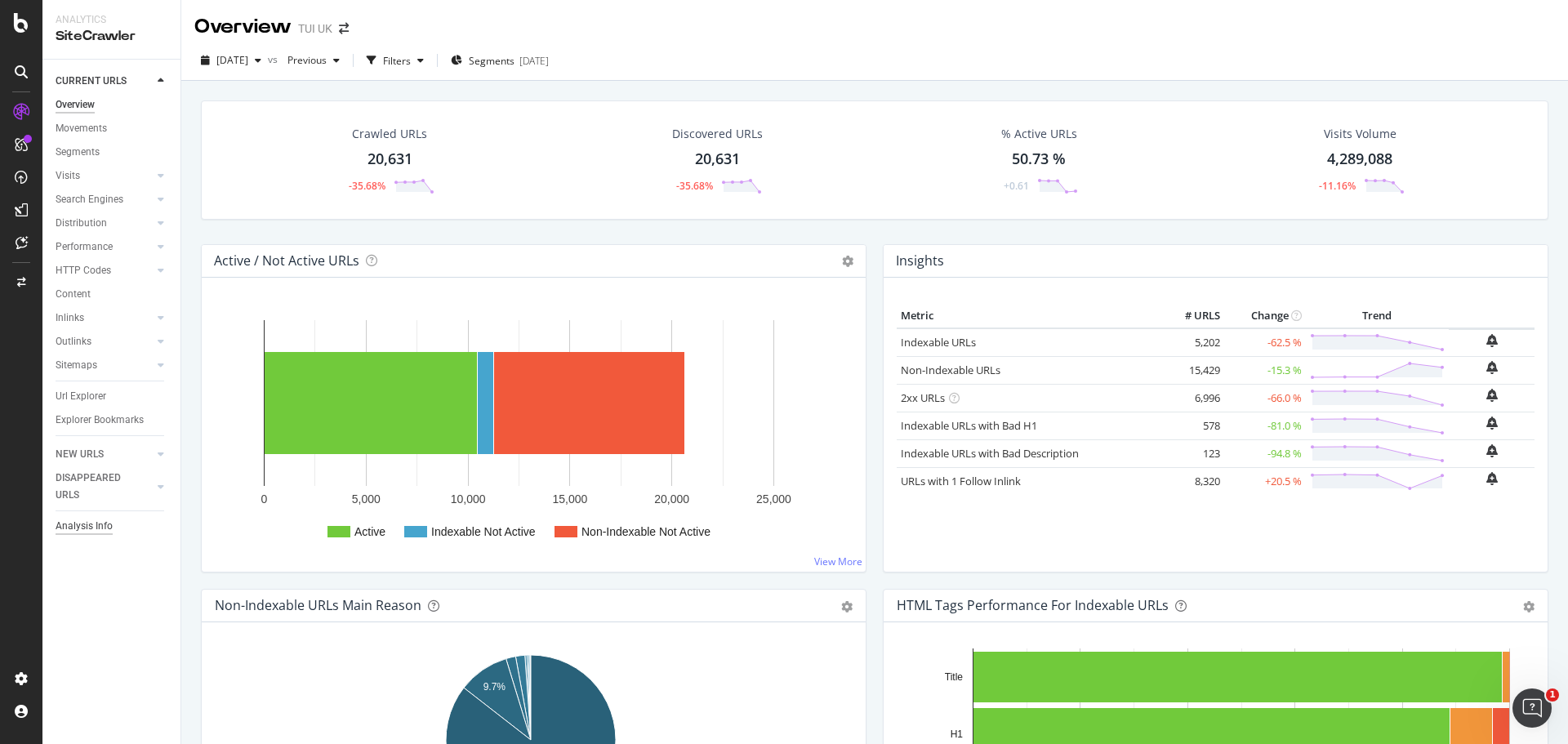
click at [93, 531] on div "Analysis Info" at bounding box center [84, 527] width 57 height 17
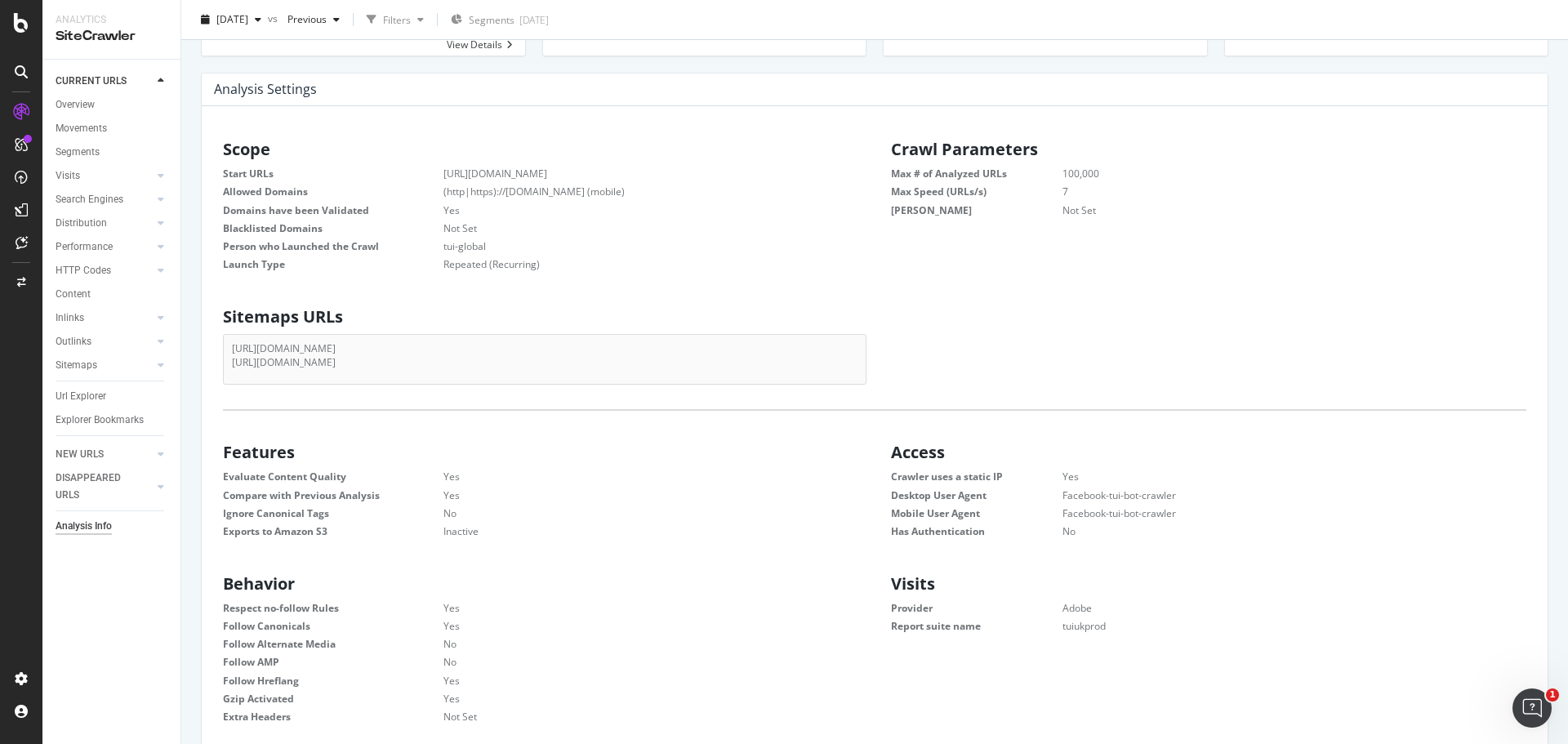
scroll to position [163, 0]
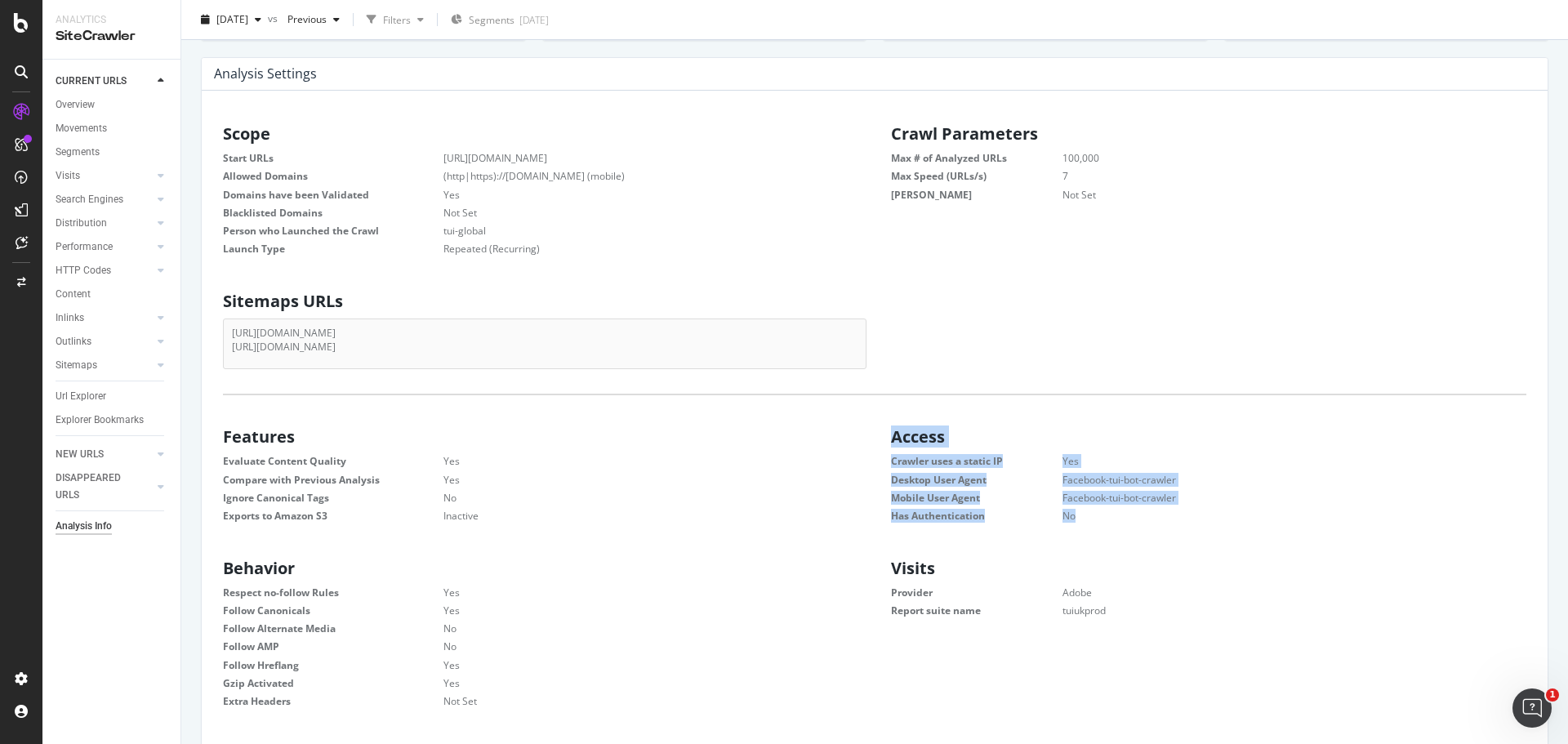
drag, startPoint x: 889, startPoint y: 436, endPoint x: 1093, endPoint y: 512, distance: 217.7
click at [1093, 512] on div "Access Crawler uses a static IP Yes Desktop User Agent Facebook-tui-bot-crawler…" at bounding box center [1208, 473] width 668 height 107
copy div "Access Crawler uses a static IP Yes Desktop User Agent Facebook-tui-bot-crawler…"
click at [1292, 515] on dd "No" at bounding box center [1274, 515] width 505 height 14
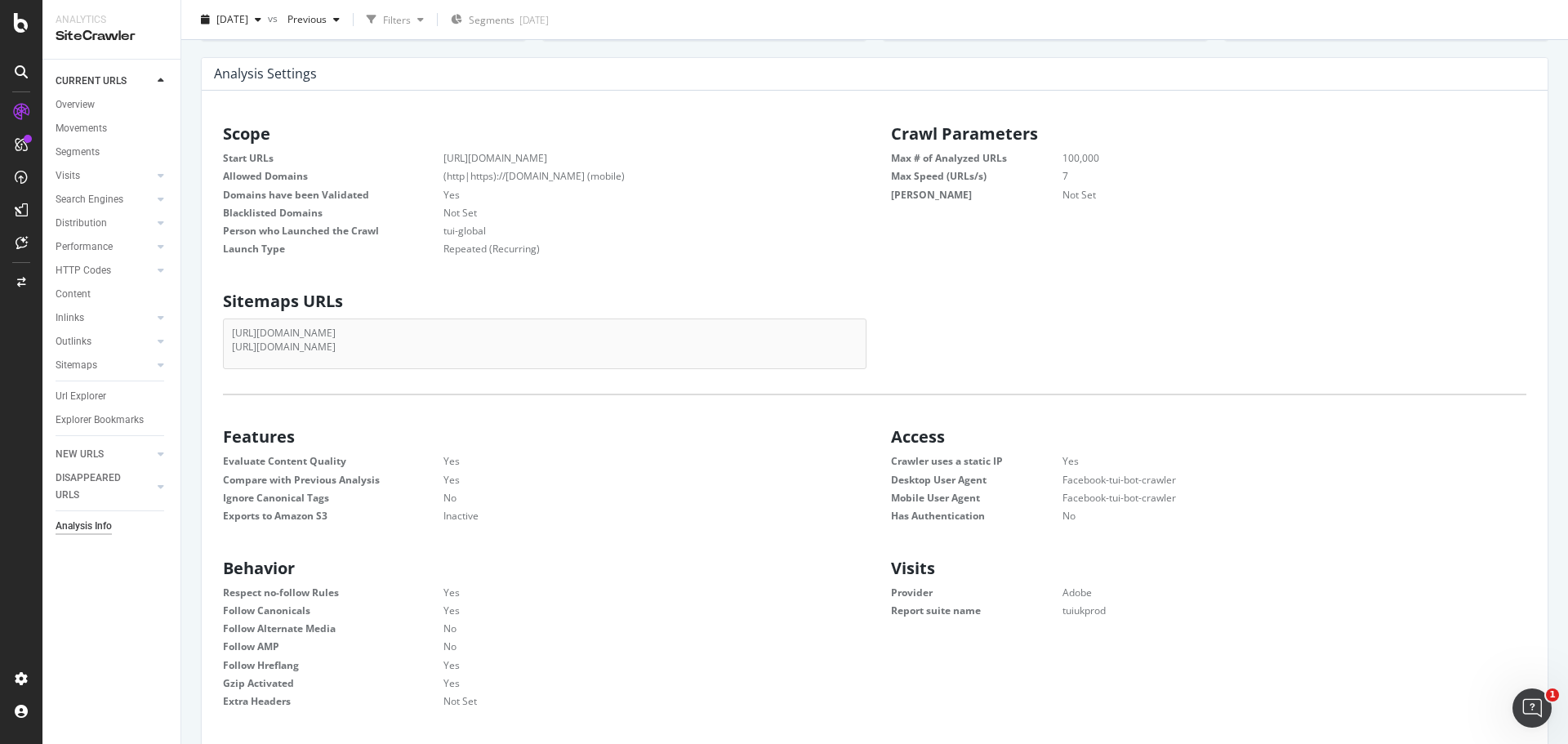
click at [23, 72] on icon at bounding box center [21, 72] width 13 height 13
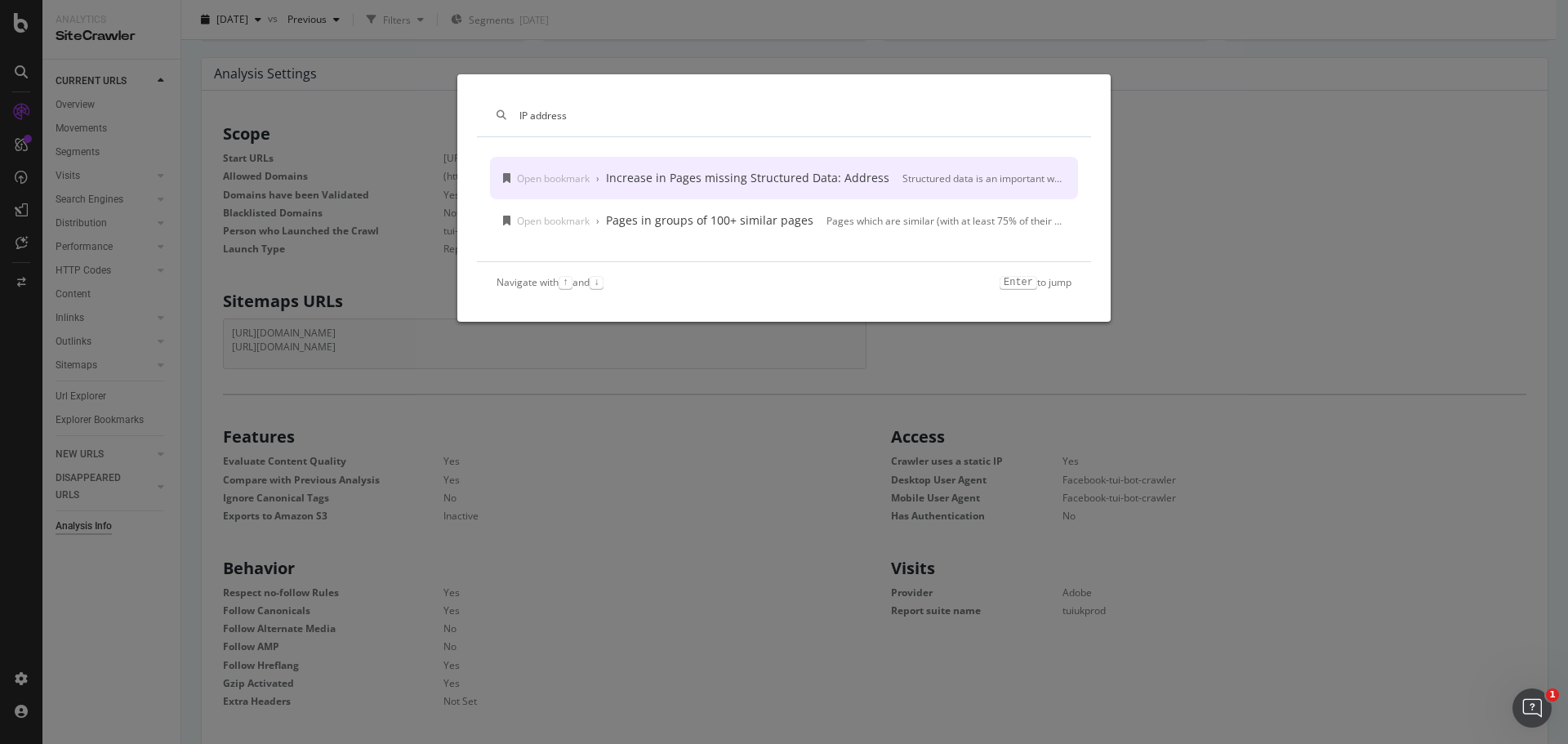
type input "IP address"
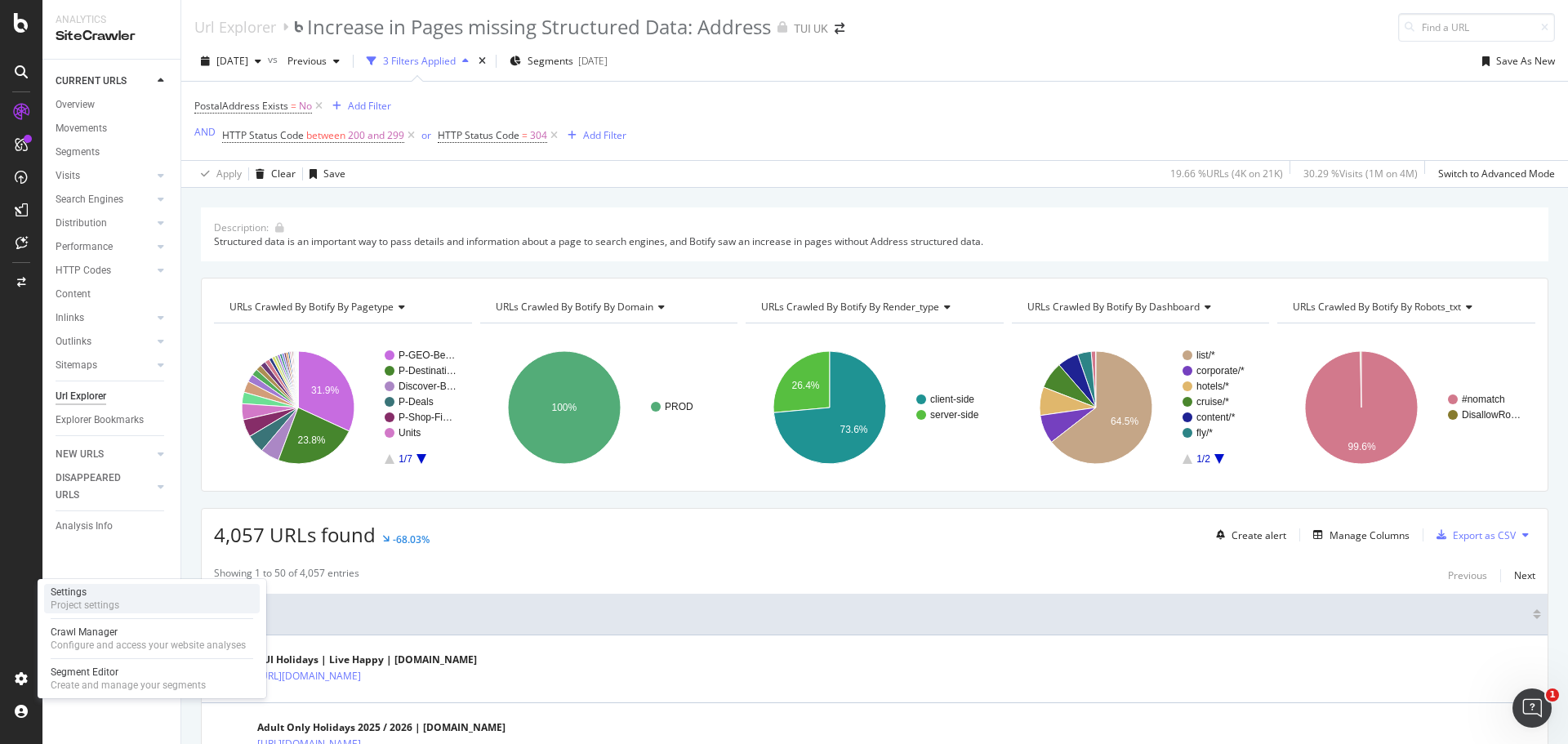
click at [105, 597] on div "Settings" at bounding box center [85, 592] width 69 height 13
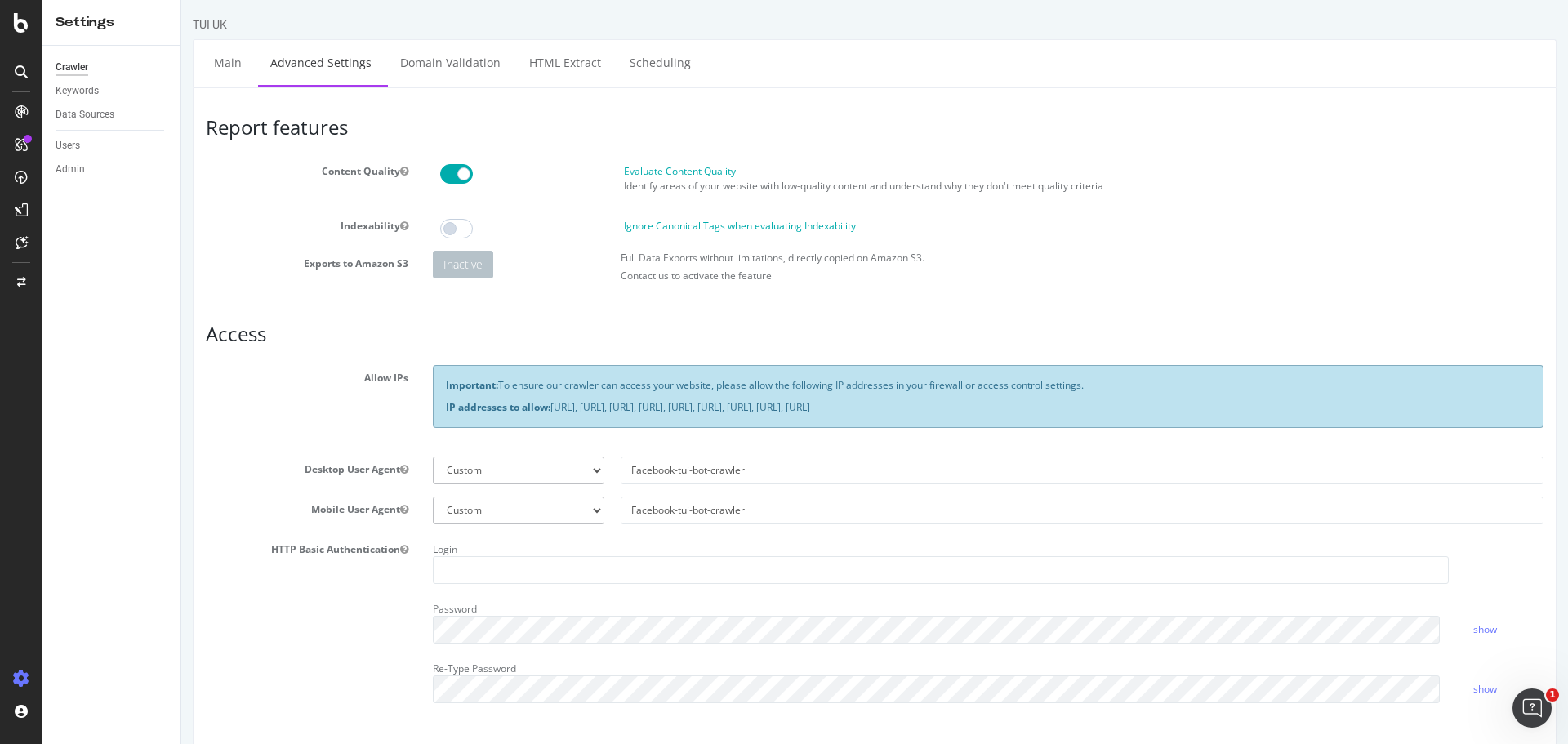
drag, startPoint x: 1276, startPoint y: 399, endPoint x: 345, endPoint y: 387, distance: 931.1
click at [345, 387] on div "Allow IPs Important: To ensure our crawler can access your website, please allo…" at bounding box center [874, 404] width 1362 height 78
copy div "Allow IPs Important: To ensure our crawler can access your website, please allo…"
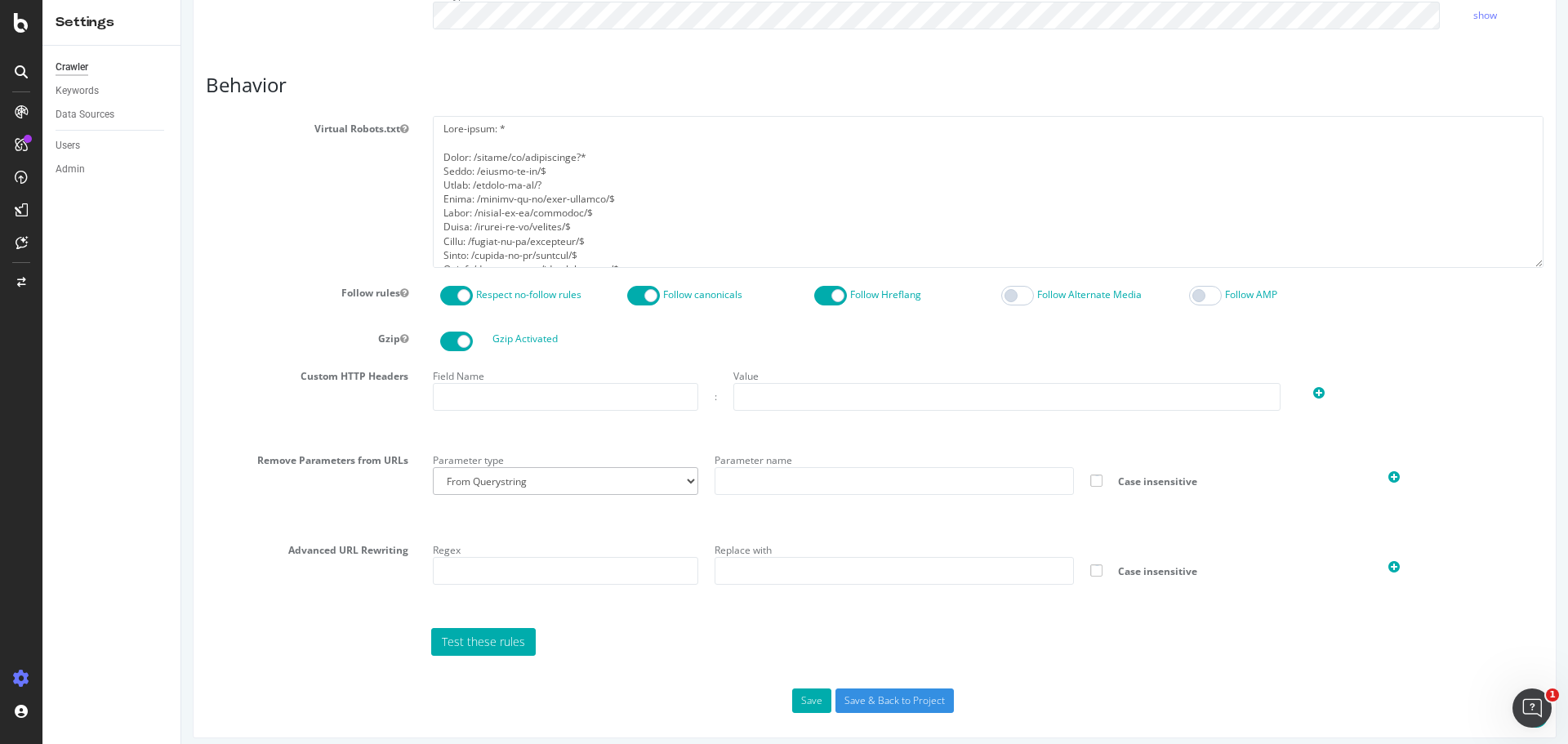
scroll to position [684, 0]
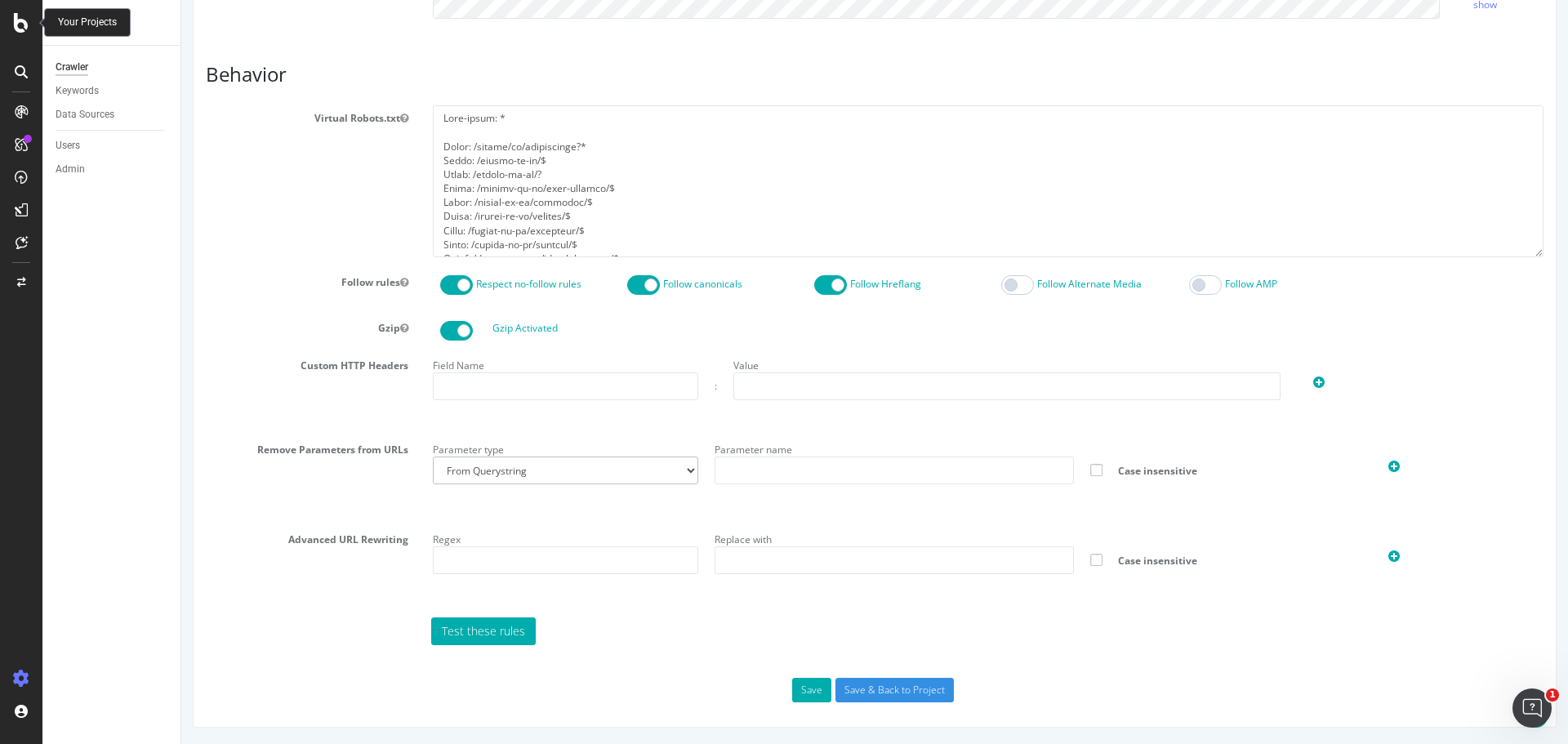
click at [16, 24] on icon at bounding box center [21, 23] width 14 height 20
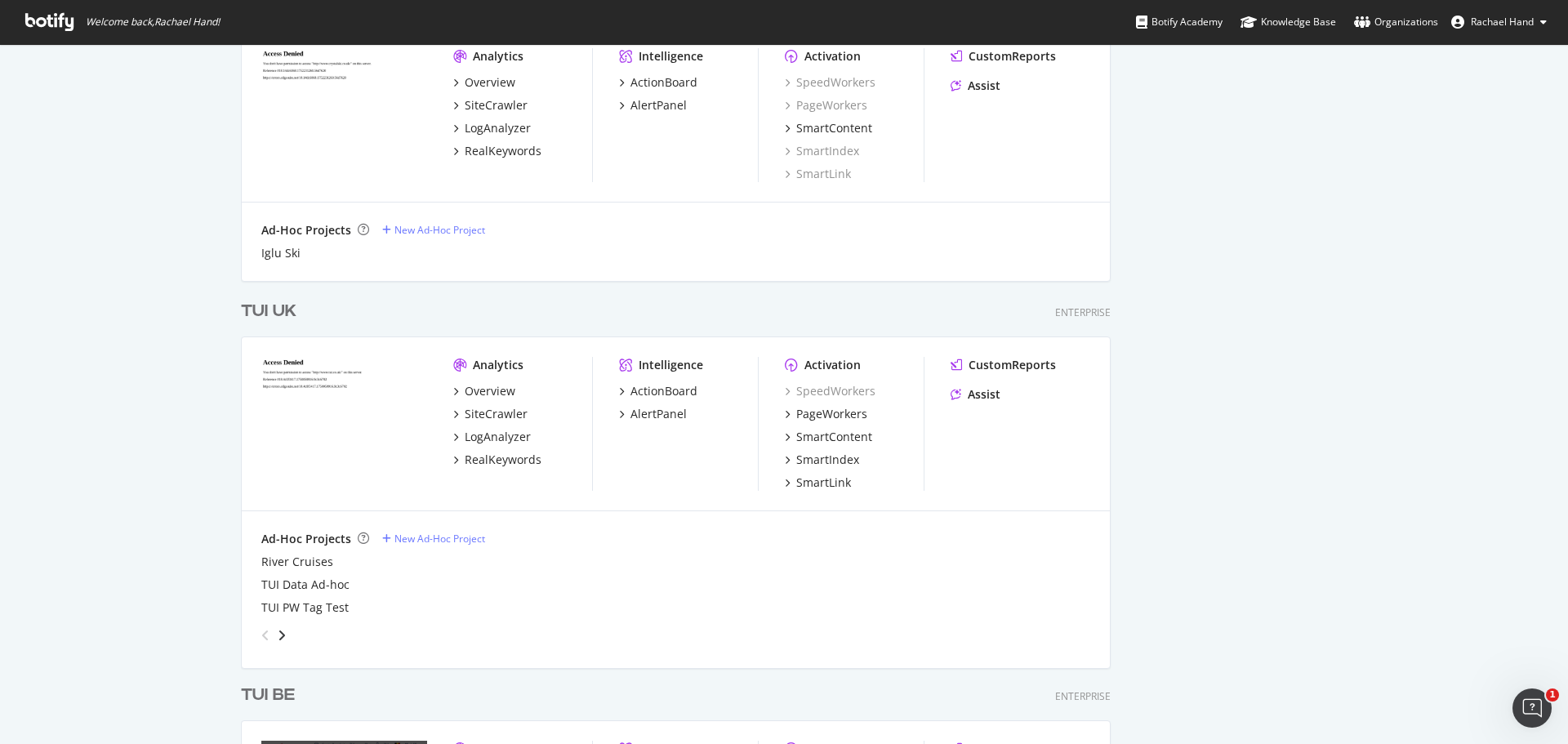
scroll to position [980, 0]
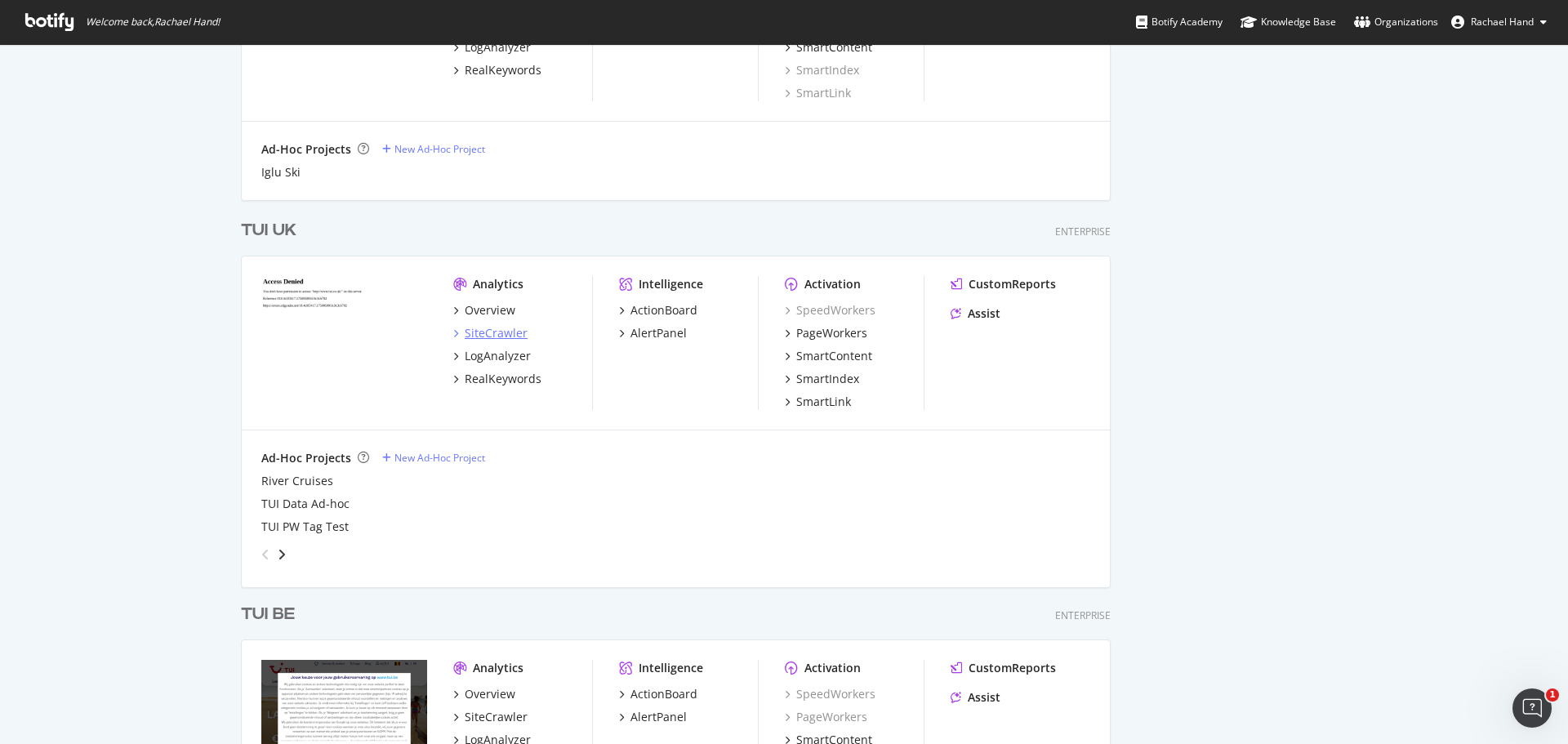
click at [496, 331] on div "SiteCrawler" at bounding box center [496, 333] width 63 height 16
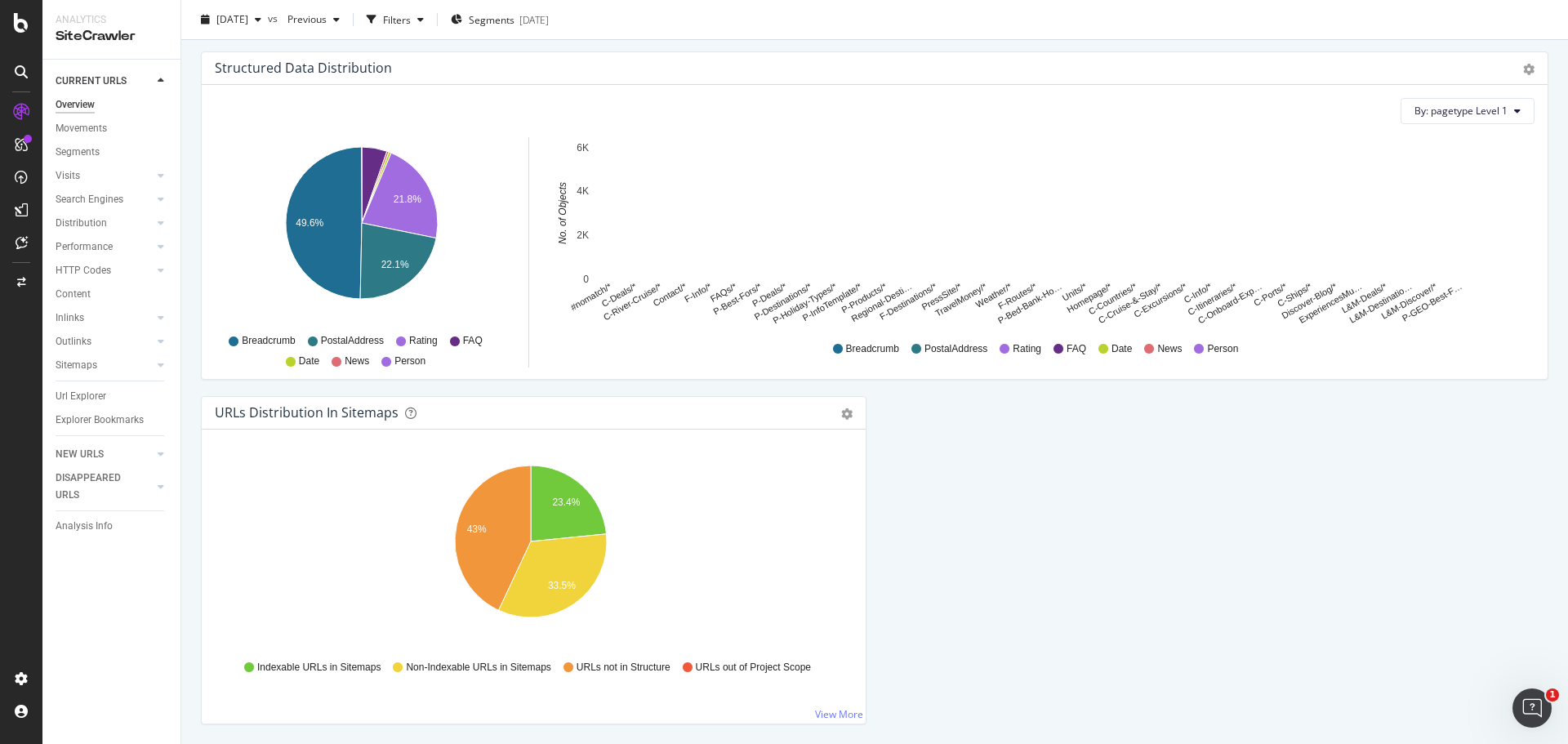
scroll to position [1576, 0]
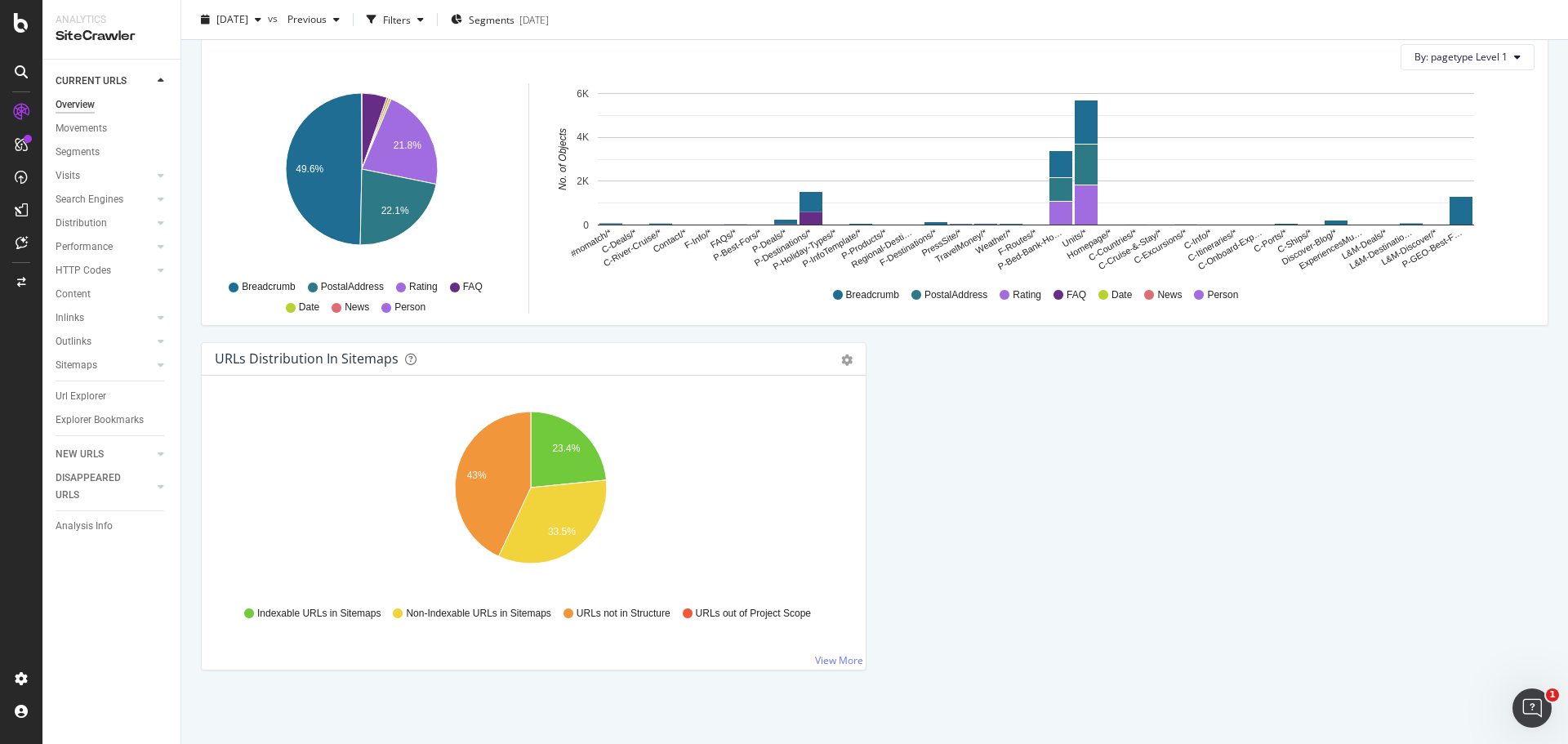
drag, startPoint x: 64, startPoint y: 525, endPoint x: 1079, endPoint y: 512, distance: 1015.1
click at [64, 525] on div "Analysis Info" at bounding box center [84, 527] width 57 height 17
